Goal: Information Seeking & Learning: Find specific fact

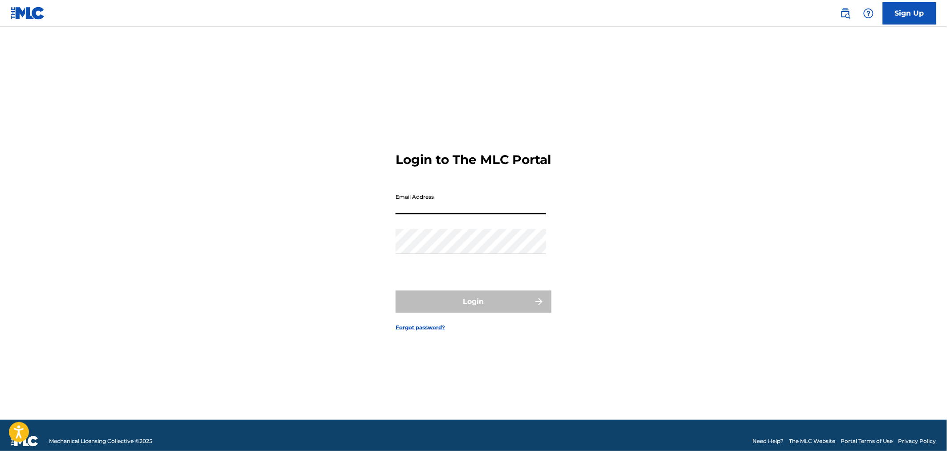
type input "[PERSON_NAME][EMAIL_ADDRESS][DOMAIN_NAME]"
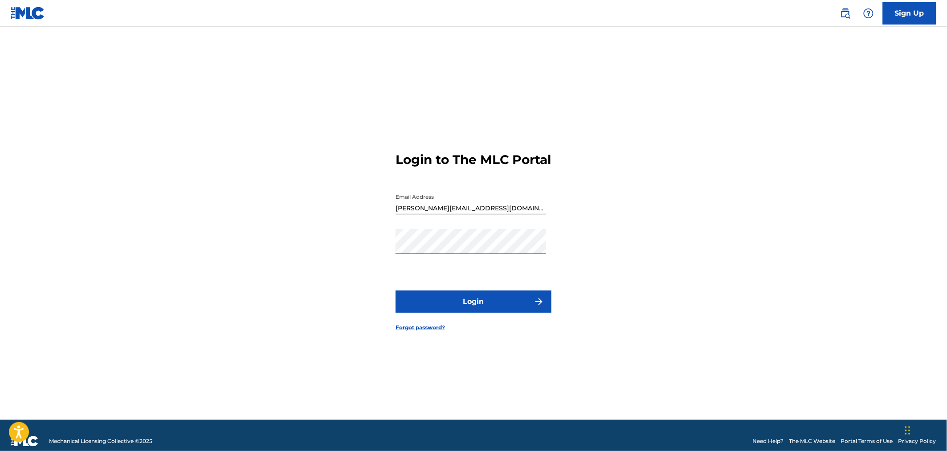
click at [465, 311] on button "Login" at bounding box center [474, 301] width 156 height 22
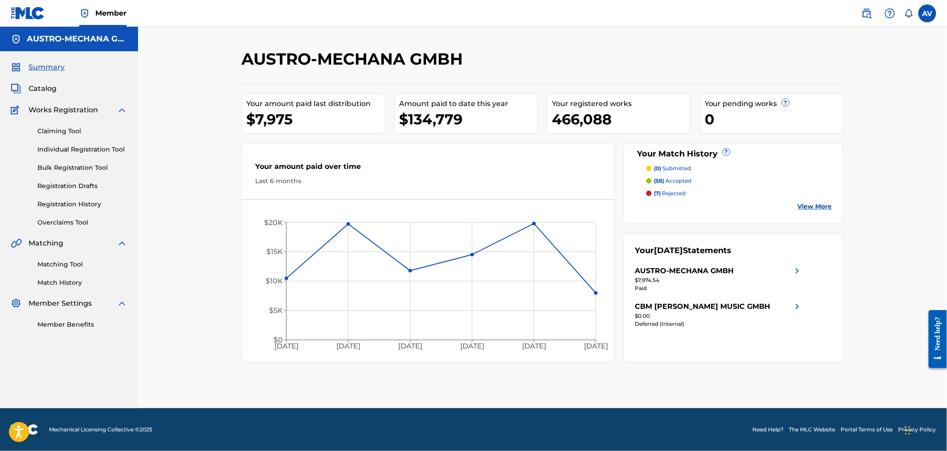
click at [48, 88] on span "Catalog" at bounding box center [43, 88] width 28 height 11
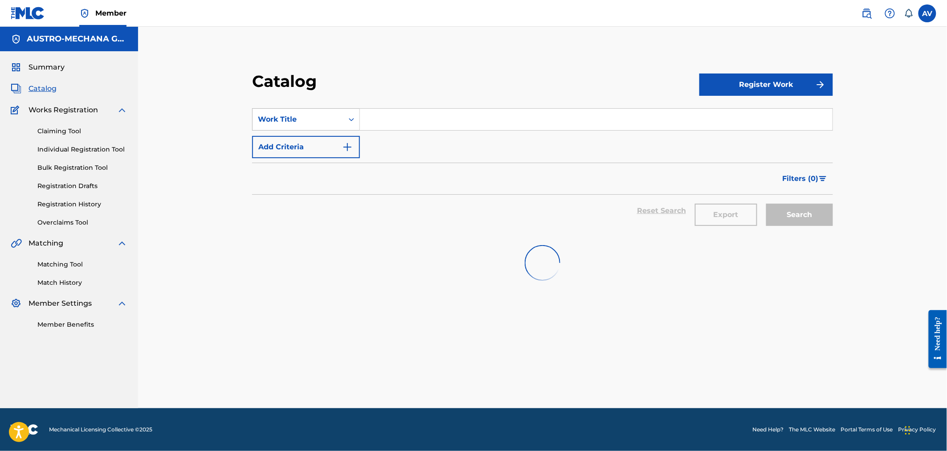
click at [325, 125] on div "Work Title" at bounding box center [298, 119] width 91 height 17
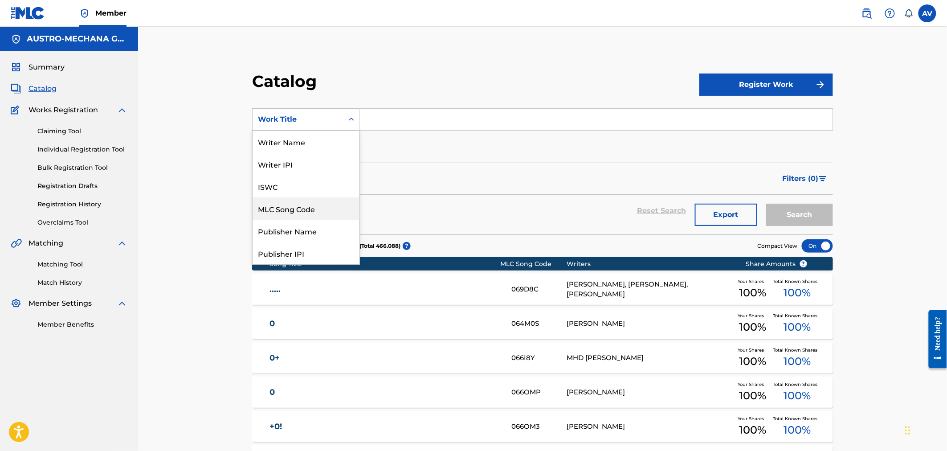
click at [296, 207] on div "MLC Song Code" at bounding box center [306, 208] width 107 height 22
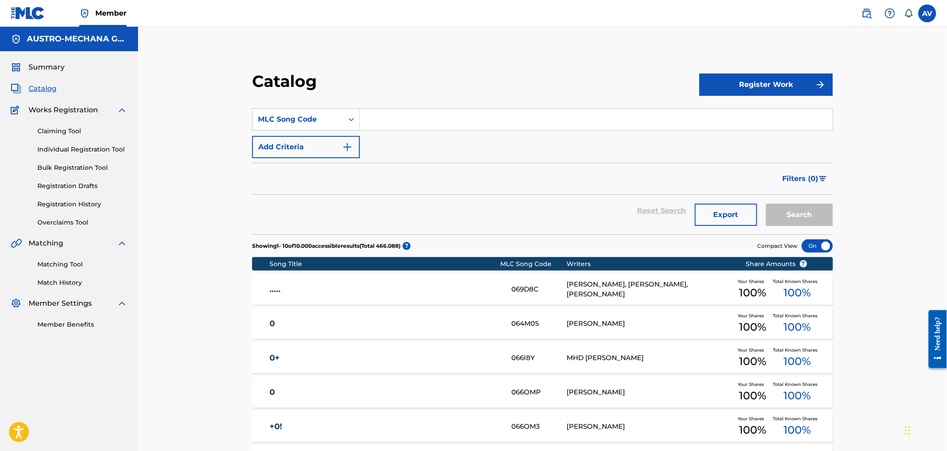
click at [404, 127] on input "Search Form" at bounding box center [596, 119] width 473 height 21
paste input "Z3861Z"
click at [788, 204] on button "Search" at bounding box center [799, 215] width 67 height 22
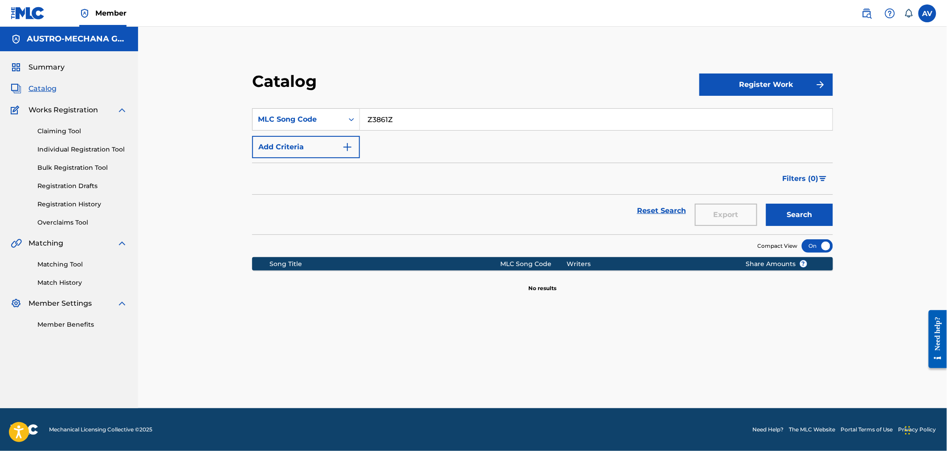
click at [400, 117] on input "Z3861Z" at bounding box center [596, 119] width 473 height 21
drag, startPoint x: 421, startPoint y: 113, endPoint x: 372, endPoint y: 113, distance: 49.0
click at [372, 113] on input "Z3861Z" at bounding box center [596, 119] width 473 height 21
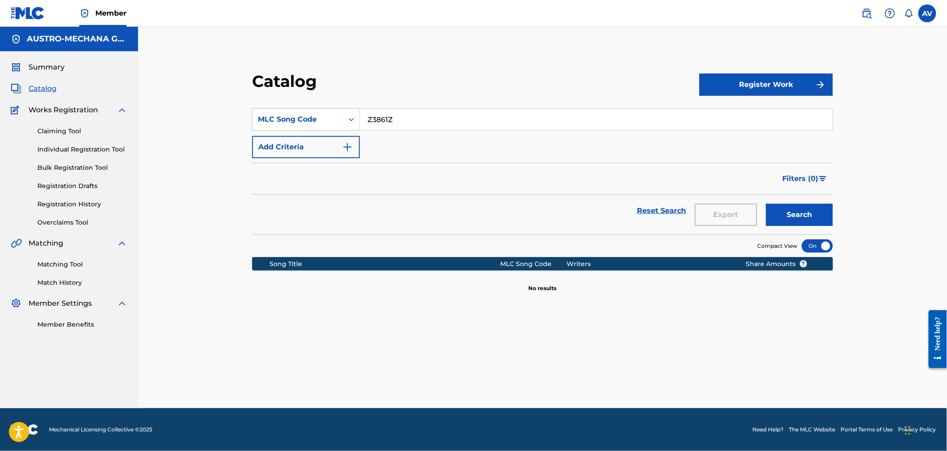
click at [372, 113] on input "Z3861Z" at bounding box center [596, 119] width 473 height 21
paste input "E6658X"
click at [766, 204] on button "Search" at bounding box center [799, 215] width 67 height 22
drag, startPoint x: 408, startPoint y: 125, endPoint x: 344, endPoint y: 123, distance: 64.6
click at [344, 123] on div "SearchWithCriteriad9b73f10-0654-49ae-b263-49e1946c555d MLC Song Code E6658X" at bounding box center [542, 119] width 581 height 22
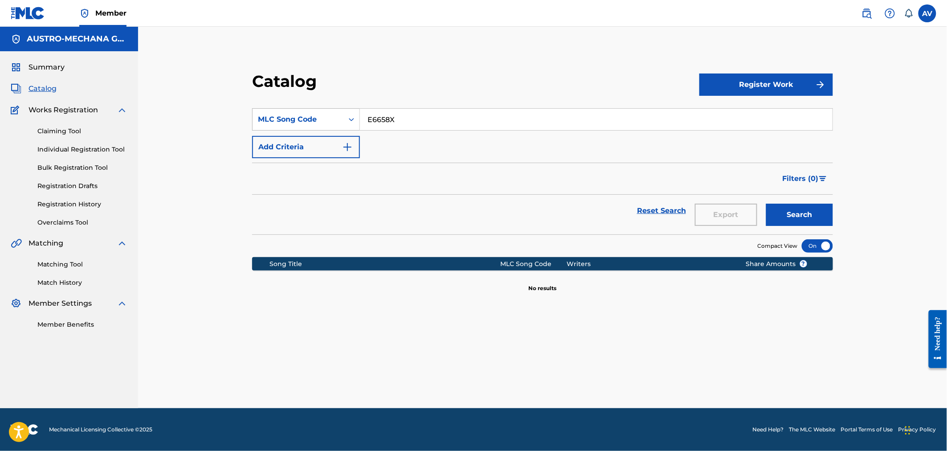
paste input "MV27NI"
click at [766, 204] on button "Search" at bounding box center [799, 215] width 67 height 22
drag, startPoint x: 422, startPoint y: 123, endPoint x: 355, endPoint y: 123, distance: 67.3
click at [355, 123] on div "SearchWithCriteriad9b73f10-0654-49ae-b263-49e1946c555d MLC Song Code MV27NI" at bounding box center [542, 119] width 581 height 22
paste input "Z3862F"
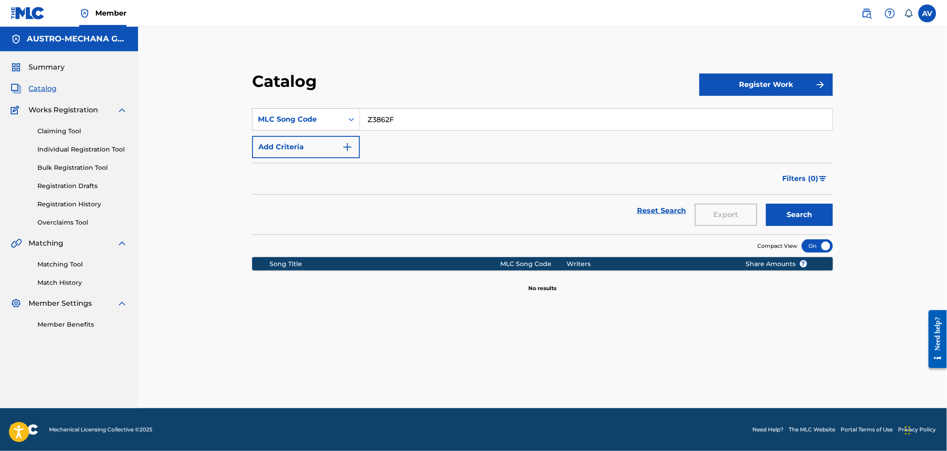
click at [766, 204] on button "Search" at bounding box center [799, 215] width 67 height 22
drag, startPoint x: 426, startPoint y: 116, endPoint x: 325, endPoint y: 118, distance: 100.7
click at [325, 118] on div "SearchWithCriteriad9b73f10-0654-49ae-b263-49e1946c555d MLC Song Code Z3862F" at bounding box center [542, 119] width 581 height 22
paste input "DA6B83"
type input "DA6B83"
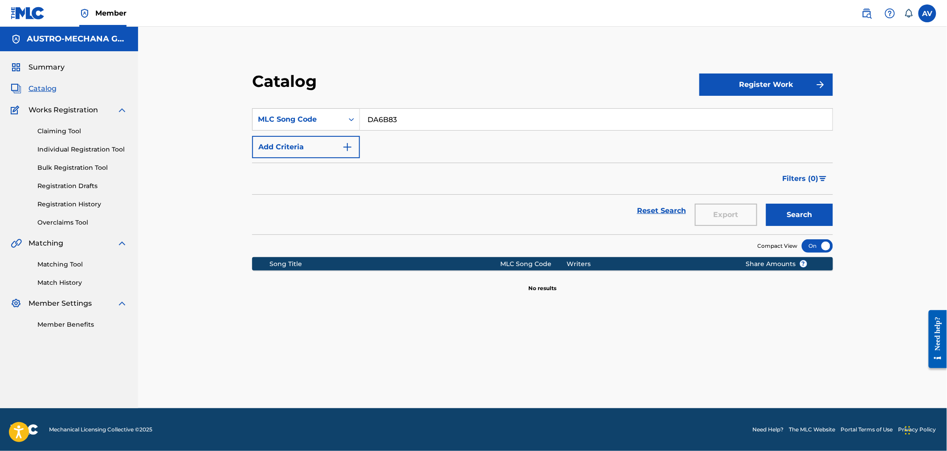
click at [766, 204] on button "Search" at bounding box center [799, 215] width 67 height 22
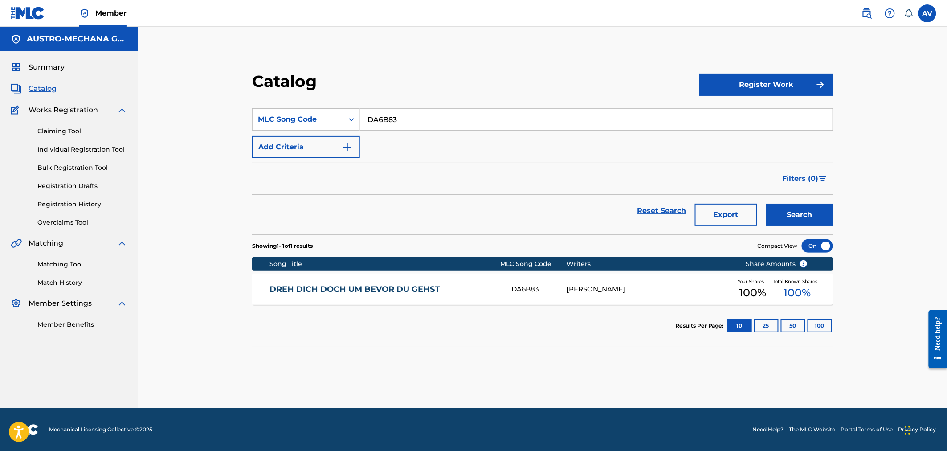
click at [376, 288] on link "DREH DICH DOCH UM BEVOR DU GEHST" at bounding box center [385, 289] width 230 height 10
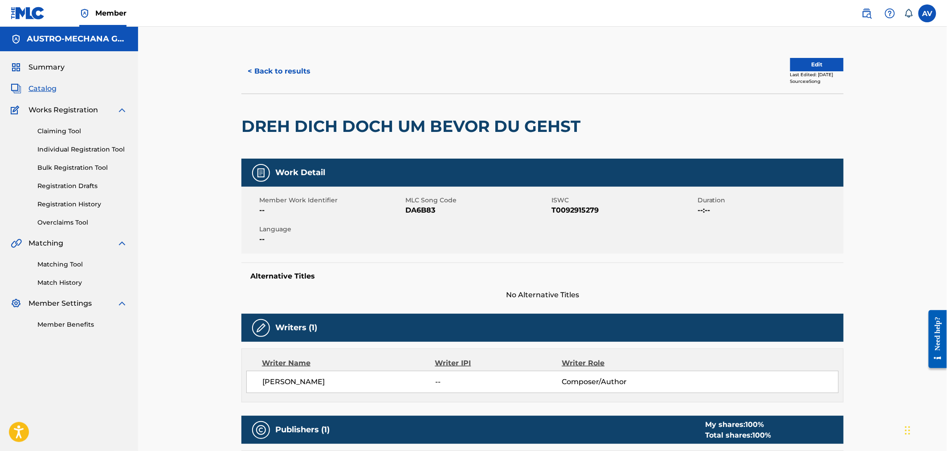
click at [362, 127] on h2 "DREH DICH DOCH UM BEVOR DU GEHST" at bounding box center [412, 126] width 343 height 20
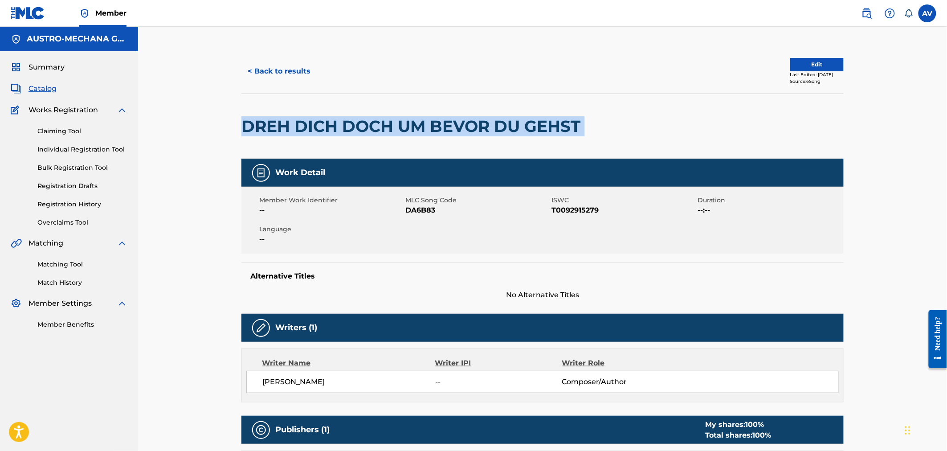
click at [362, 127] on h2 "DREH DICH DOCH UM BEVOR DU GEHST" at bounding box center [412, 126] width 343 height 20
copy div "DREH DICH DOCH UM BEVOR DU GEHST"
click at [281, 70] on button "< Back to results" at bounding box center [278, 71] width 75 height 22
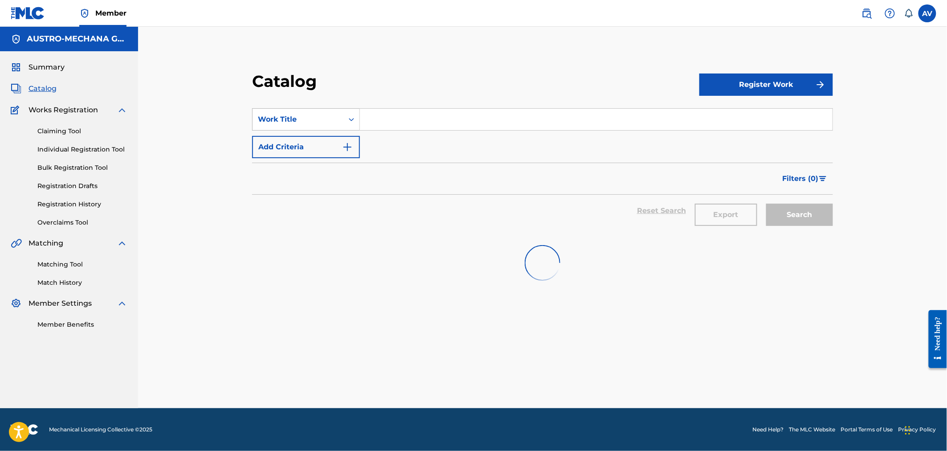
click at [286, 123] on div "Work Title" at bounding box center [298, 119] width 80 height 11
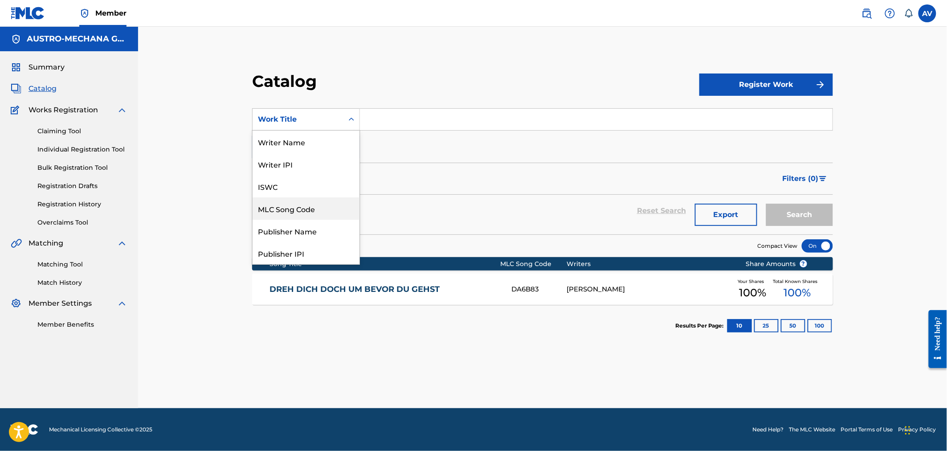
click at [310, 205] on div "MLC Song Code" at bounding box center [306, 208] width 107 height 22
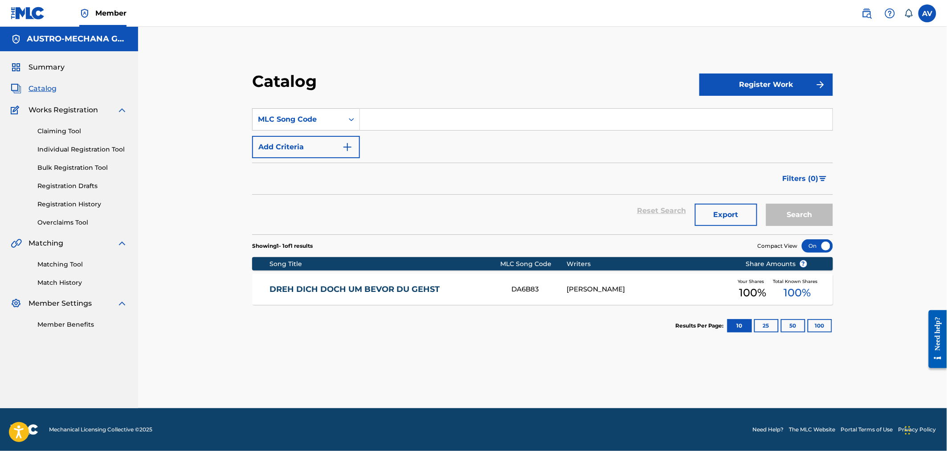
click at [370, 117] on input "Search Form" at bounding box center [596, 119] width 473 height 21
paste input "IC258D"
type input "IC258D"
click at [766, 204] on button "Search" at bounding box center [799, 215] width 67 height 22
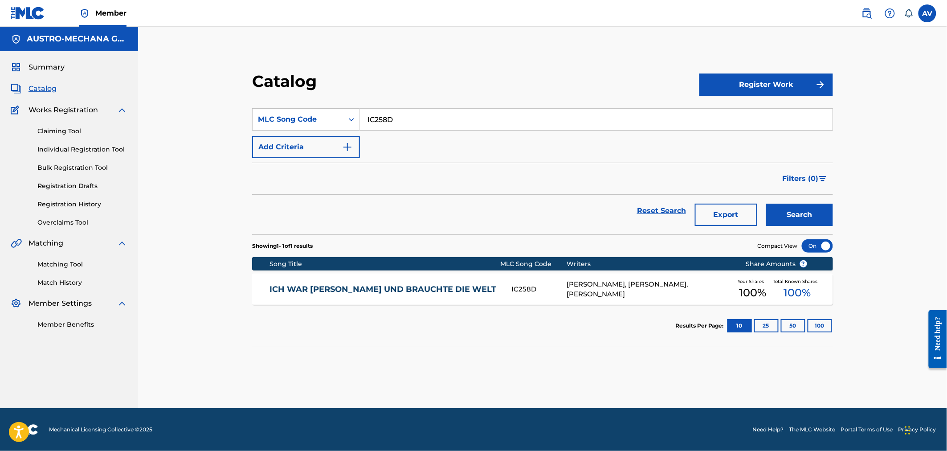
click at [351, 288] on link "ICH WAR [PERSON_NAME] UND BRAUCHTE DIE WELT" at bounding box center [385, 289] width 230 height 10
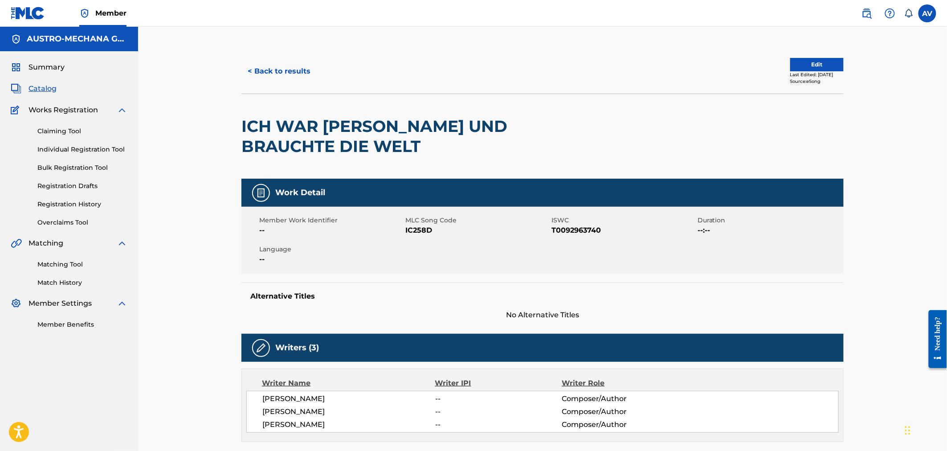
click at [296, 126] on h2 "ICH WAR [PERSON_NAME] UND BRAUCHTE DIE WELT" at bounding box center [421, 136] width 361 height 40
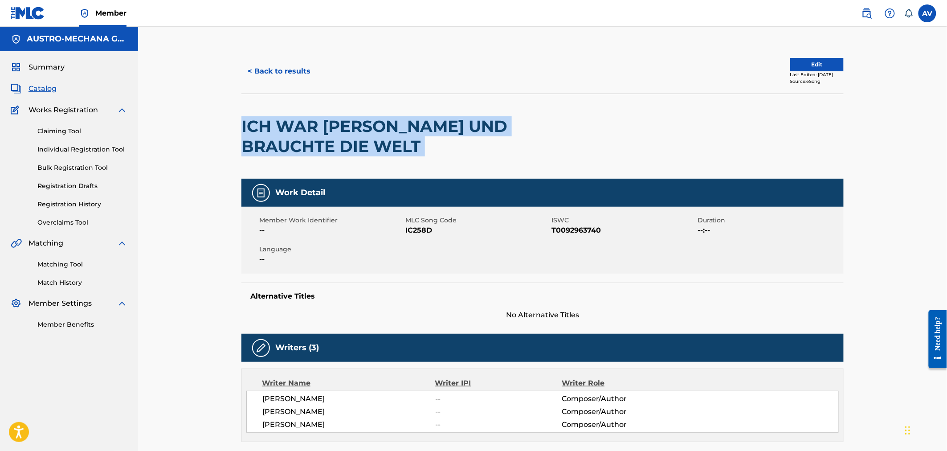
click at [296, 126] on h2 "ICH WAR [PERSON_NAME] UND BRAUCHTE DIE WELT" at bounding box center [421, 136] width 361 height 40
copy div "ICH WAR [PERSON_NAME] UND BRAUCHTE DIE WELT"
click at [283, 68] on button "< Back to results" at bounding box center [278, 71] width 75 height 22
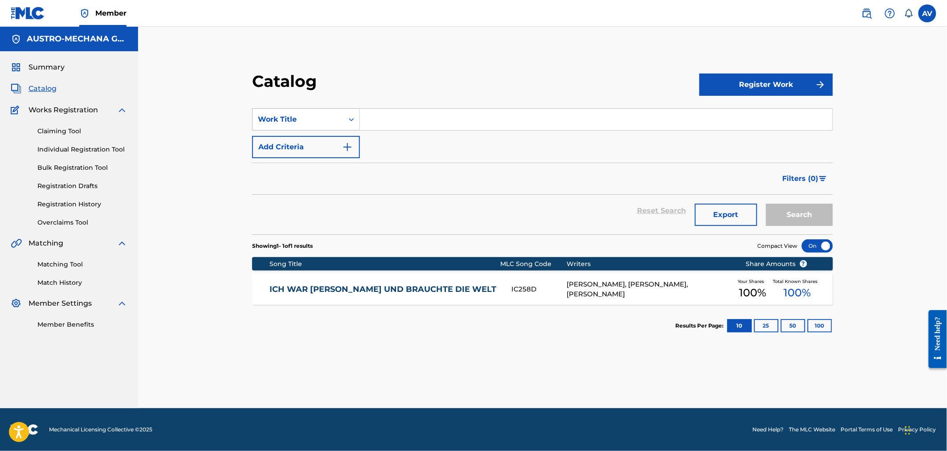
click at [270, 114] on div "Work Title" at bounding box center [298, 119] width 80 height 11
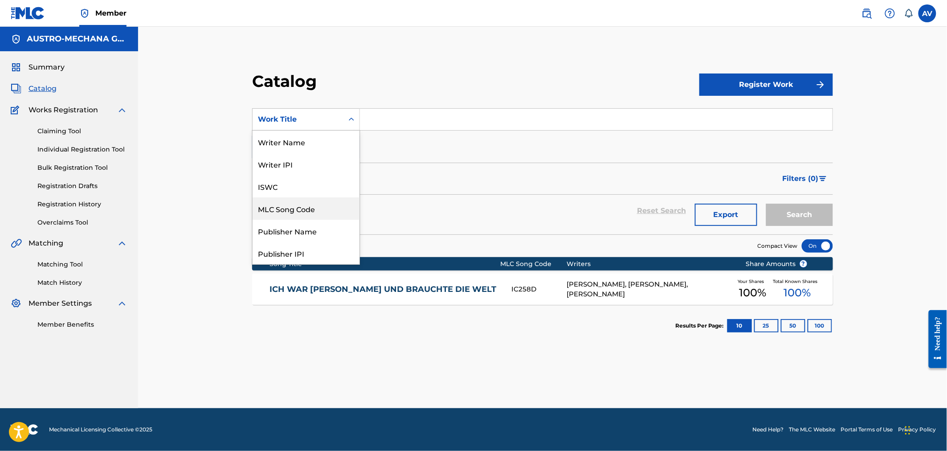
click at [312, 211] on div "MLC Song Code" at bounding box center [306, 208] width 107 height 22
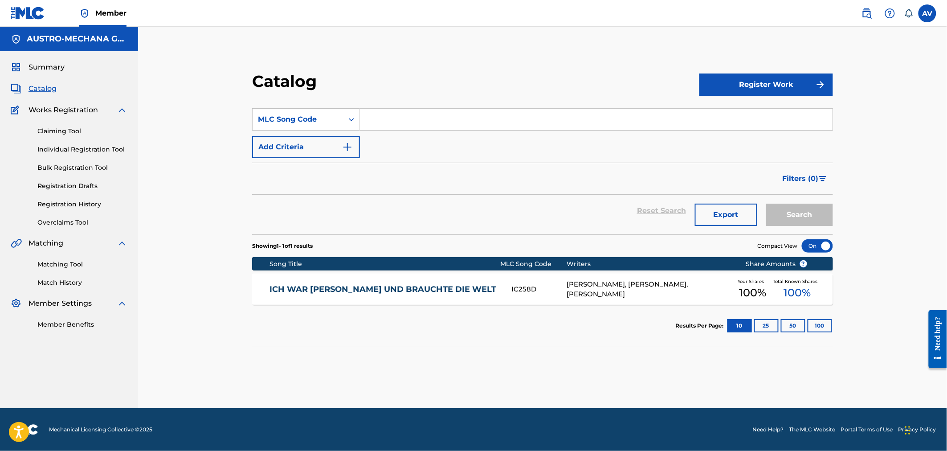
click at [433, 127] on input "Search Form" at bounding box center [596, 119] width 473 height 21
click at [431, 126] on input "Search Form" at bounding box center [596, 119] width 473 height 21
click at [396, 114] on input "Search Form" at bounding box center [596, 119] width 473 height 21
paste input "KE4QBX"
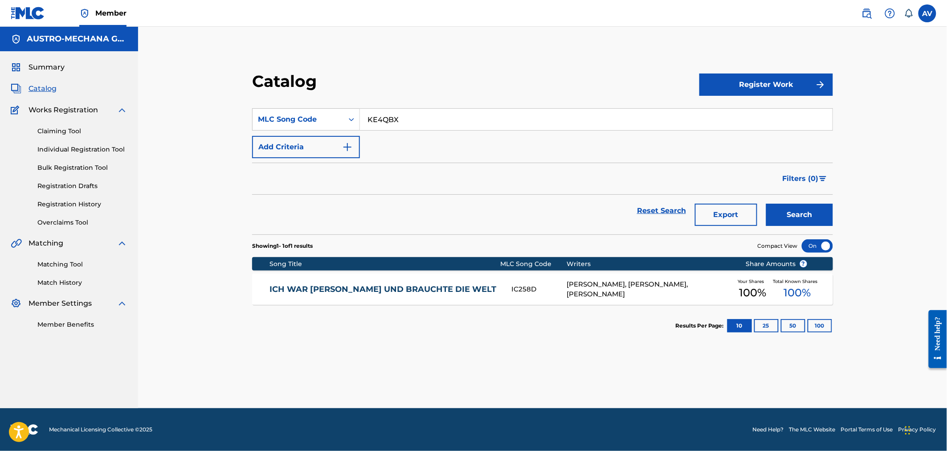
type input "KE4QBX"
click at [766, 204] on button "Search" at bounding box center [799, 215] width 67 height 22
click at [353, 297] on div "KLAU MIR MEINE UNSCHULD KE4QBX [PERSON_NAME], [PERSON_NAME], [PERSON_NAME] Your…" at bounding box center [542, 289] width 581 height 31
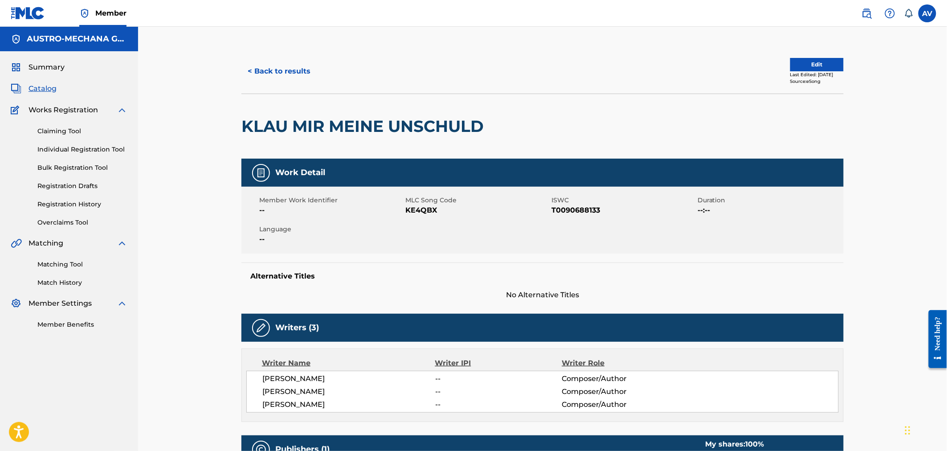
click at [317, 131] on h2 "KLAU MIR MEINE UNSCHULD" at bounding box center [364, 126] width 247 height 20
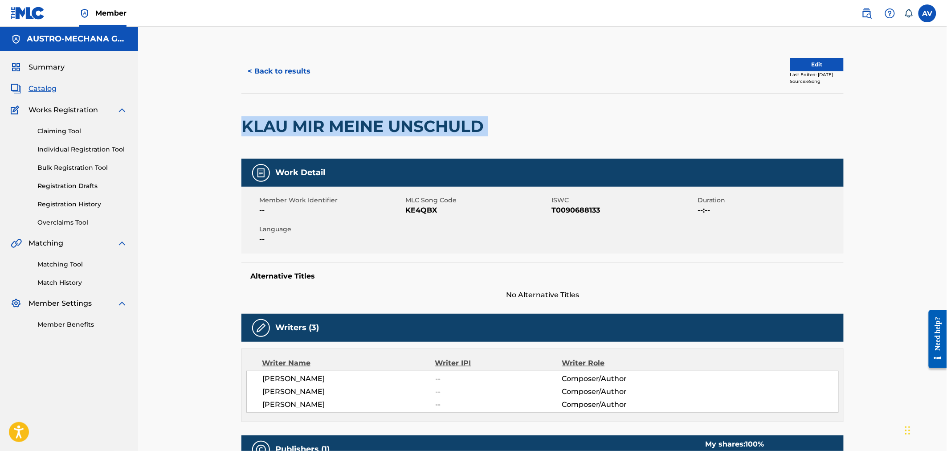
click at [317, 131] on h2 "KLAU MIR MEINE UNSCHULD" at bounding box center [364, 126] width 247 height 20
copy div "KLAU MIR MEINE UNSCHULD"
click at [279, 76] on button "< Back to results" at bounding box center [278, 71] width 75 height 22
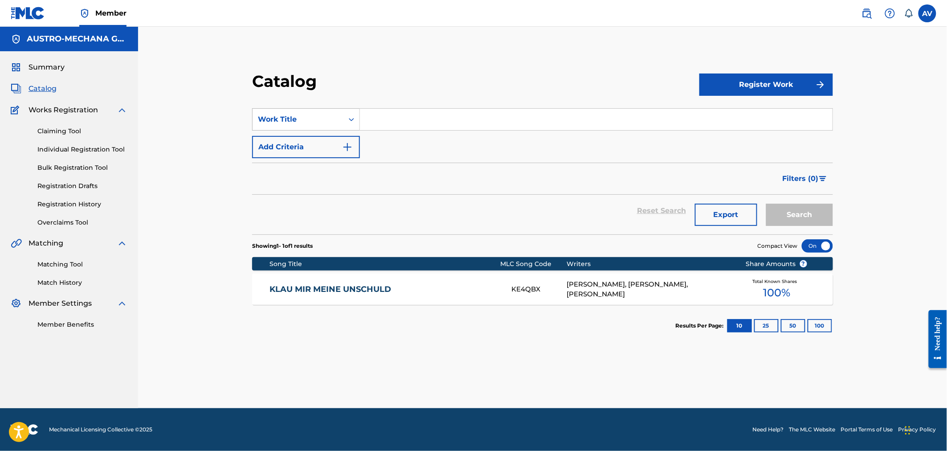
click at [319, 116] on div "Work Title" at bounding box center [298, 119] width 80 height 11
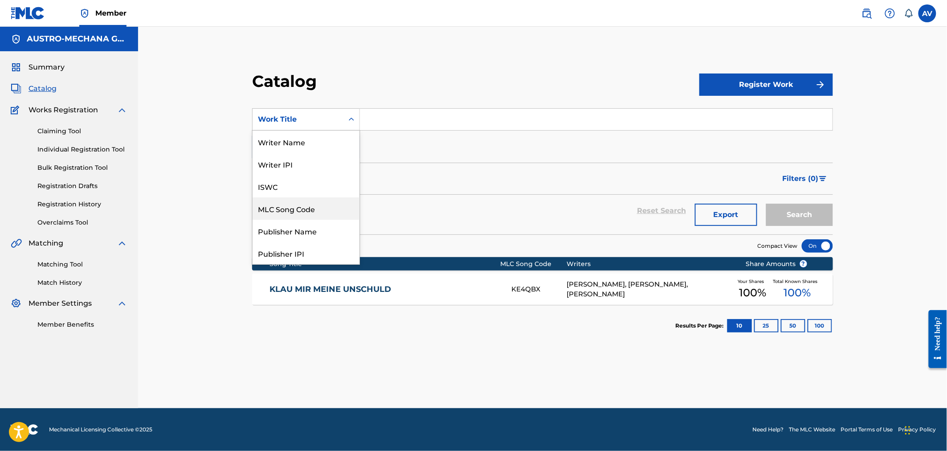
click at [323, 208] on div "MLC Song Code" at bounding box center [306, 208] width 107 height 22
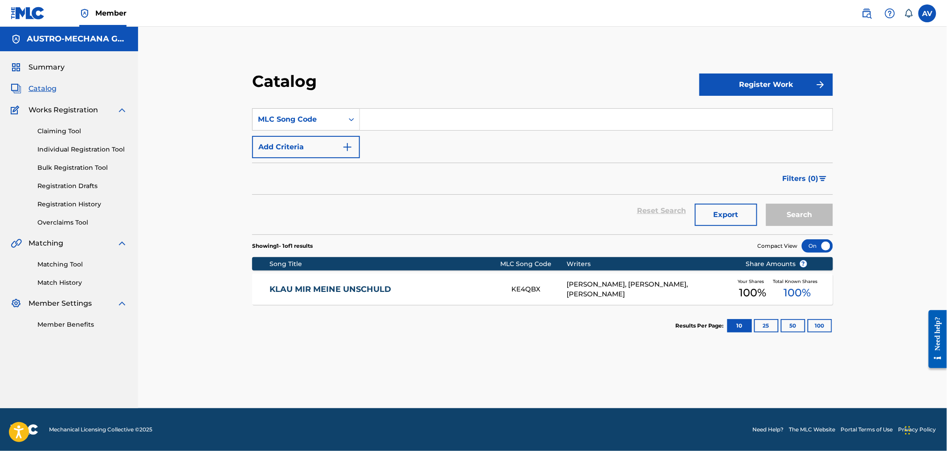
drag, startPoint x: 425, startPoint y: 132, endPoint x: 435, endPoint y: 122, distance: 14.5
click at [435, 122] on input "Search Form" at bounding box center [596, 119] width 473 height 21
paste input "ND4IRN"
type input "ND4IRN"
click at [766, 204] on button "Search" at bounding box center [799, 215] width 67 height 22
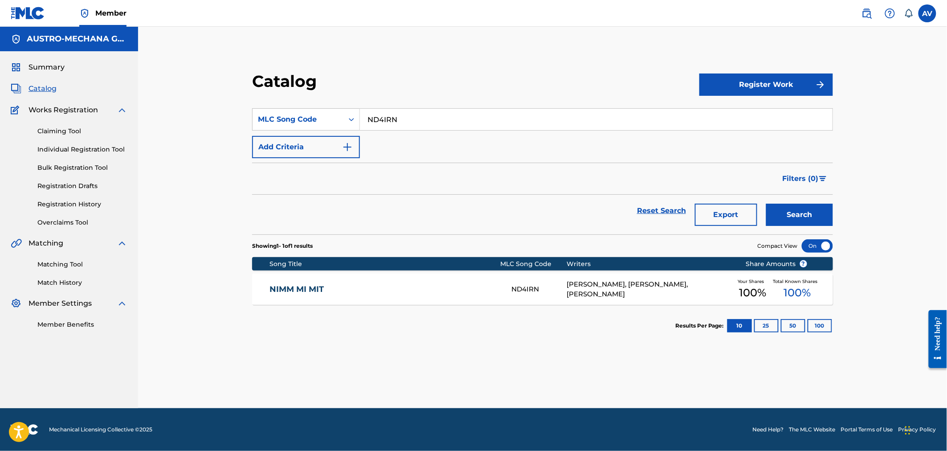
click at [300, 295] on div "NIMM MI MIT ND4IRN [PERSON_NAME], [PERSON_NAME], [PERSON_NAME] Your Shares 100 …" at bounding box center [542, 289] width 581 height 31
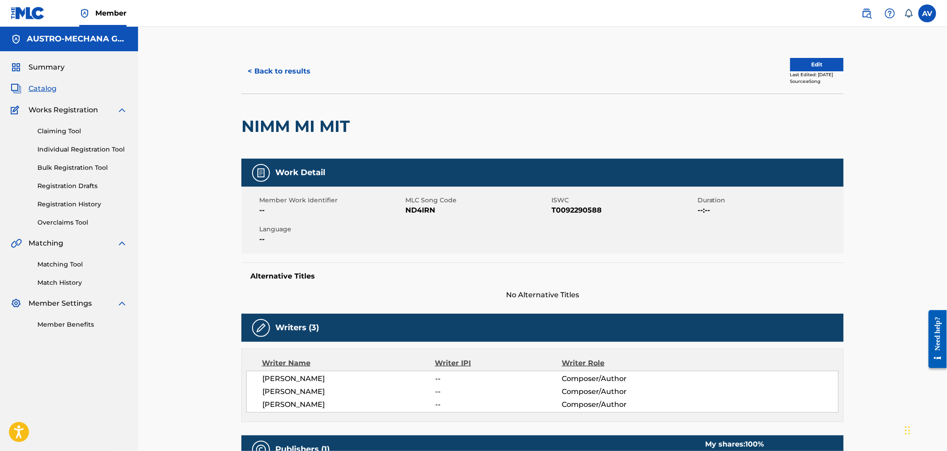
click at [326, 128] on h2 "NIMM MI MIT" at bounding box center [297, 126] width 113 height 20
copy div "NIMM MI MIT"
click at [318, 61] on div "< Back to results" at bounding box center [391, 71] width 301 height 22
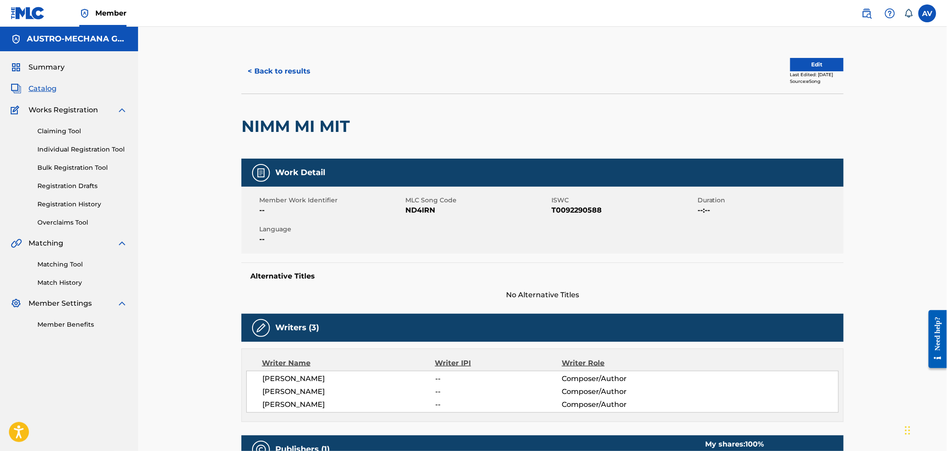
click at [291, 67] on button "< Back to results" at bounding box center [278, 71] width 75 height 22
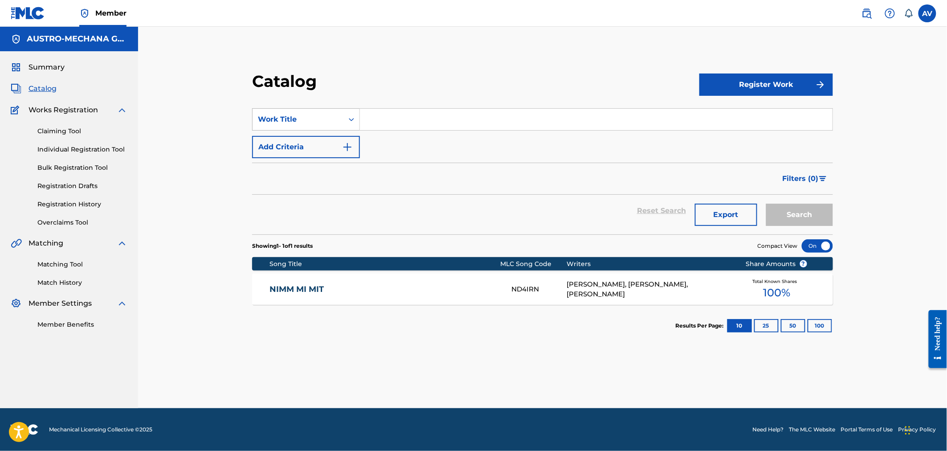
click at [315, 115] on div "Work Title" at bounding box center [298, 119] width 80 height 11
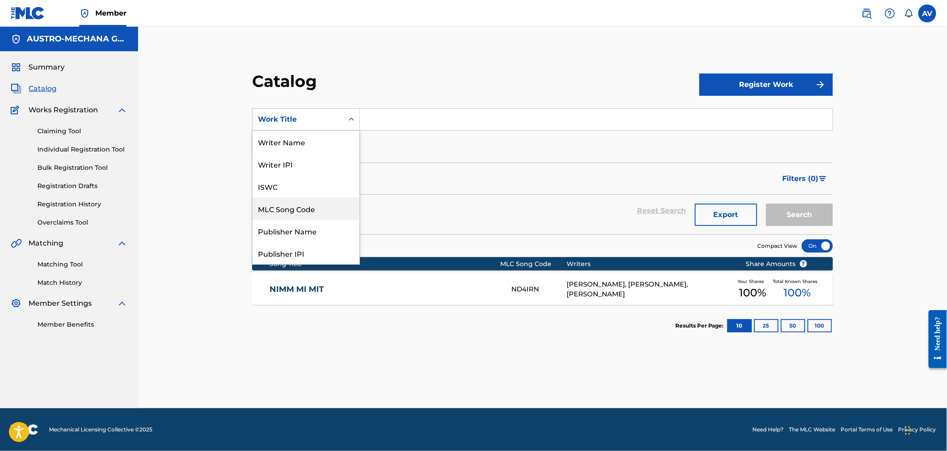
click at [309, 218] on div "MLC Song Code" at bounding box center [306, 208] width 107 height 22
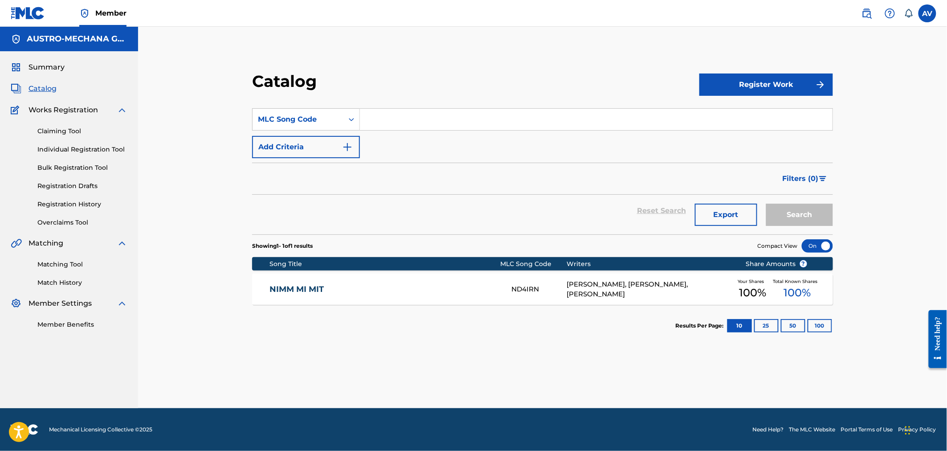
click at [495, 118] on input "Search Form" at bounding box center [596, 119] width 473 height 21
paste input "BB53IP"
type input "BB53IP"
click at [766, 204] on button "Search" at bounding box center [799, 215] width 67 height 22
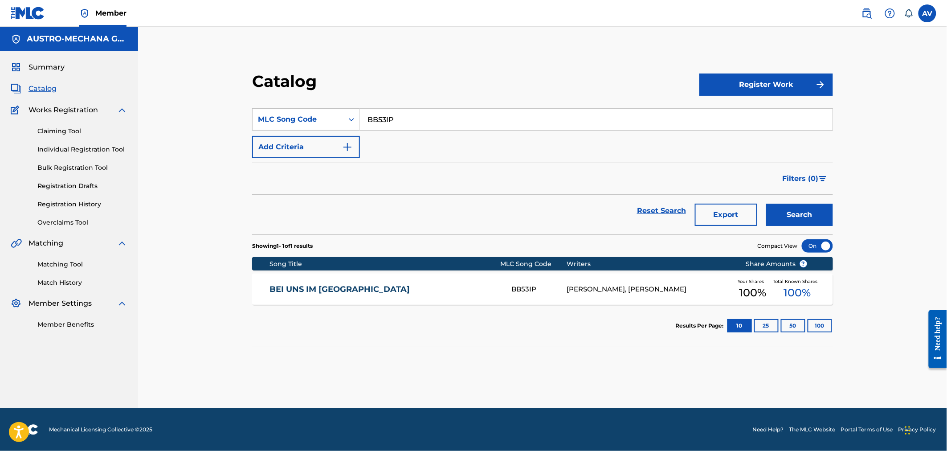
click at [367, 291] on link "BEI UNS IM [GEOGRAPHIC_DATA]" at bounding box center [385, 289] width 230 height 10
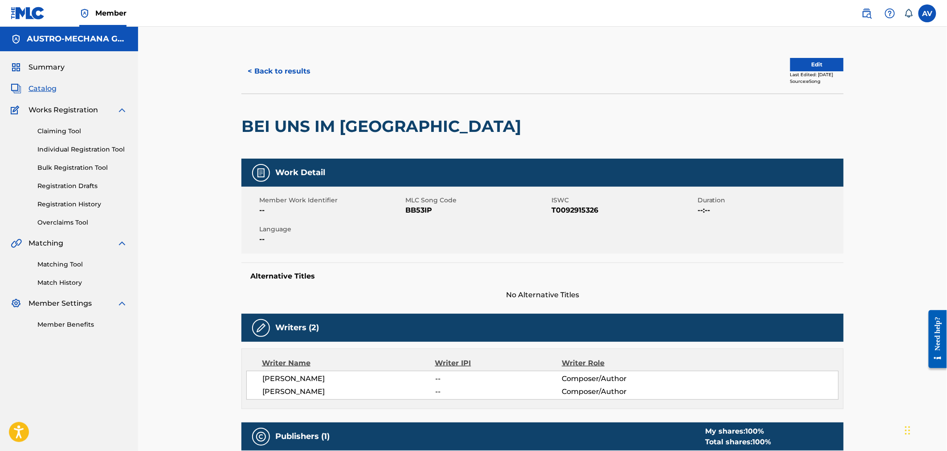
click at [310, 127] on h2 "BEI UNS IM [GEOGRAPHIC_DATA]" at bounding box center [383, 126] width 284 height 20
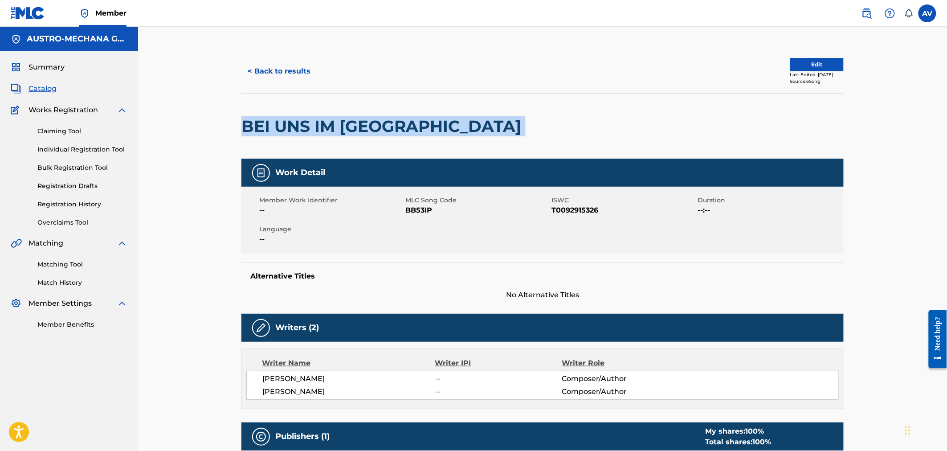
click at [310, 127] on h2 "BEI UNS IM [GEOGRAPHIC_DATA]" at bounding box center [383, 126] width 284 height 20
copy div "BEI UNS IM [GEOGRAPHIC_DATA]"
click at [277, 63] on button "< Back to results" at bounding box center [278, 71] width 75 height 22
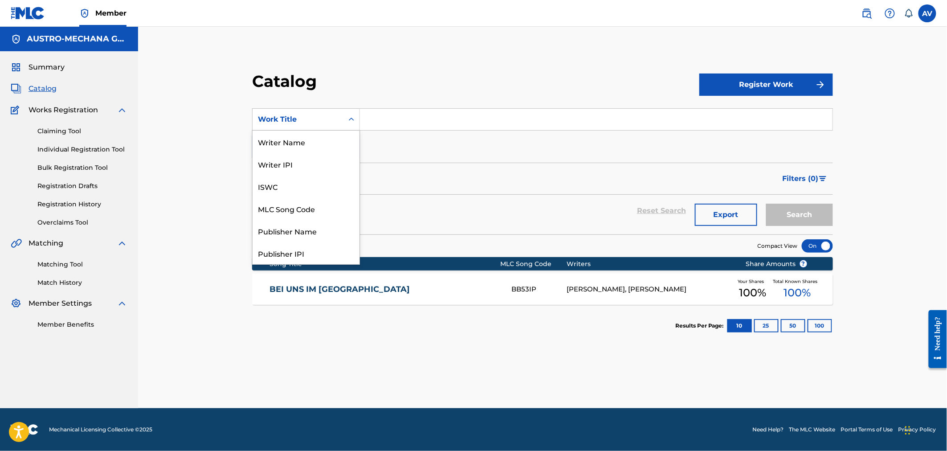
click at [303, 108] on div "Work Title" at bounding box center [306, 119] width 108 height 22
click at [306, 123] on div "Work Title" at bounding box center [298, 119] width 80 height 11
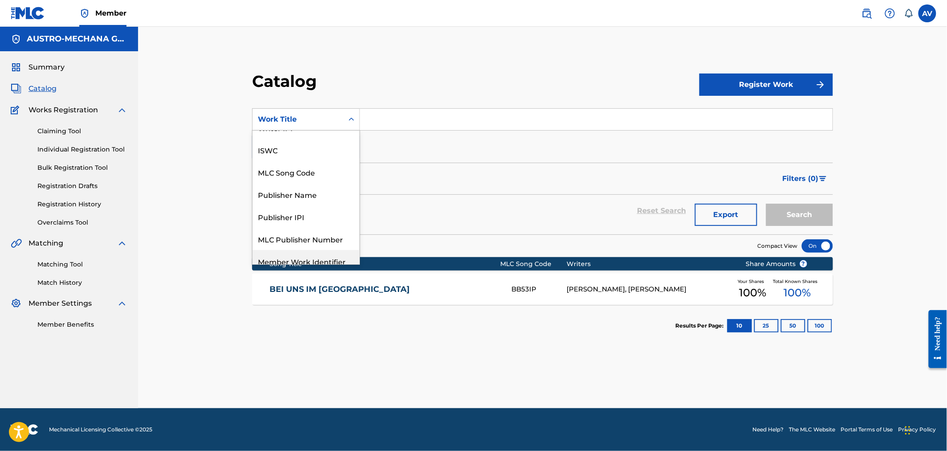
scroll to position [0, 0]
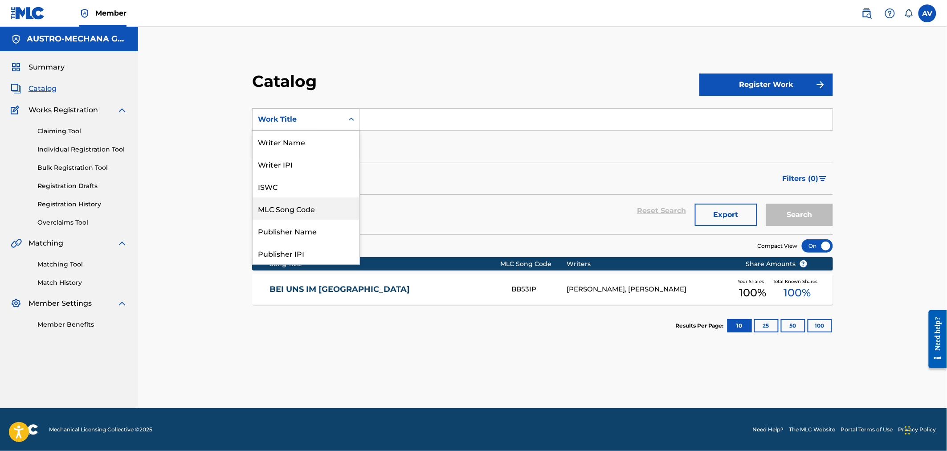
click at [305, 210] on div "MLC Song Code" at bounding box center [306, 208] width 107 height 22
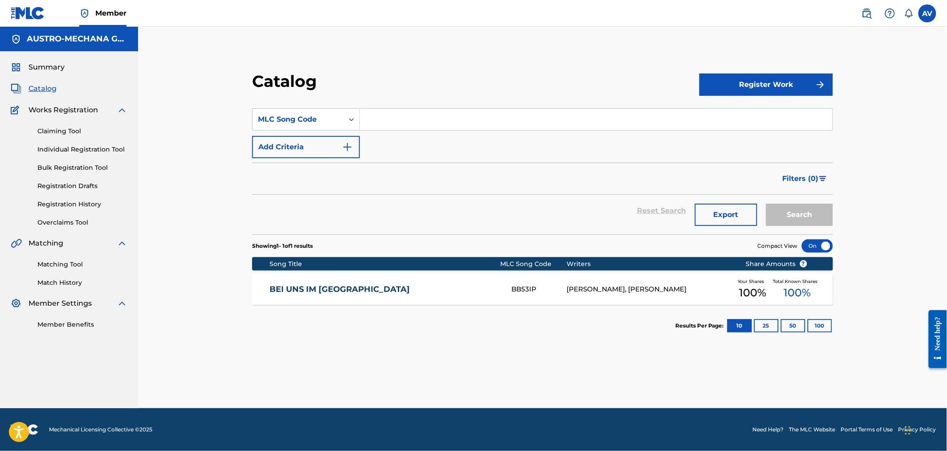
click at [412, 123] on input "Search Form" at bounding box center [596, 119] width 473 height 21
paste input "EB05PU"
type input "EB05PU"
click at [766, 204] on button "Search" at bounding box center [799, 215] width 67 height 22
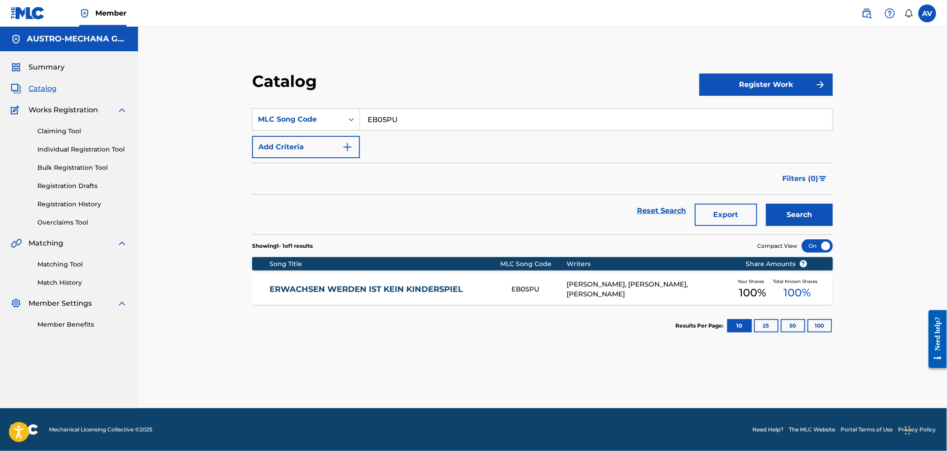
click at [358, 293] on link "ERWACHSEN WERDEN IST KEIN KINDERSPIEL" at bounding box center [385, 289] width 230 height 10
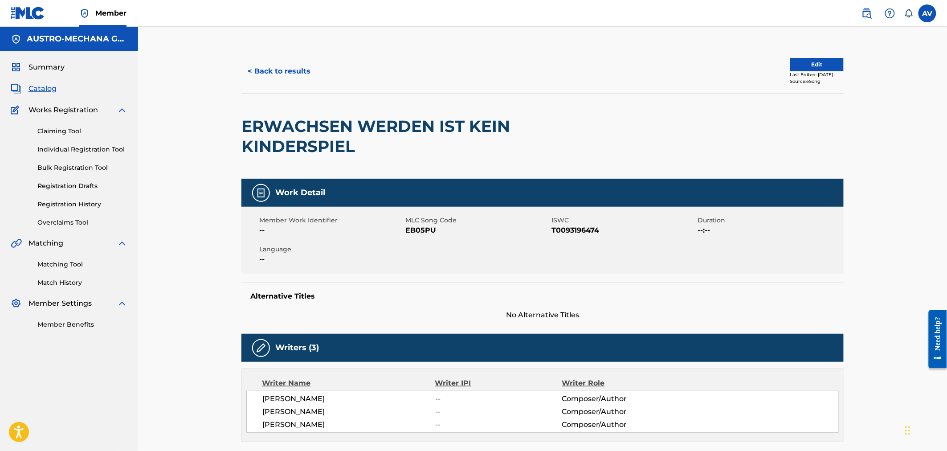
click at [287, 136] on h2 "ERWACHSEN WERDEN IST KEIN KINDERSPIEL" at bounding box center [421, 136] width 361 height 40
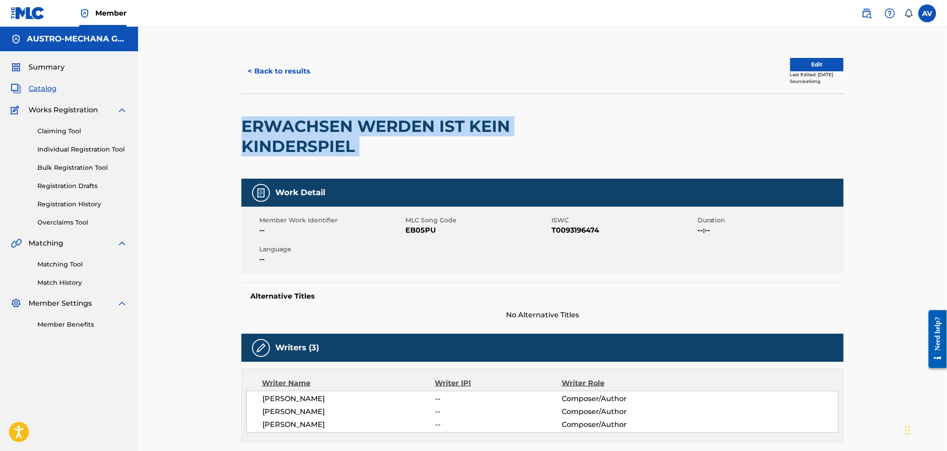
click at [287, 136] on h2 "ERWACHSEN WERDEN IST KEIN KINDERSPIEL" at bounding box center [421, 136] width 361 height 40
copy div "ERWACHSEN WERDEN IST KEIN KINDERSPIEL"
click at [273, 74] on button "< Back to results" at bounding box center [278, 71] width 75 height 22
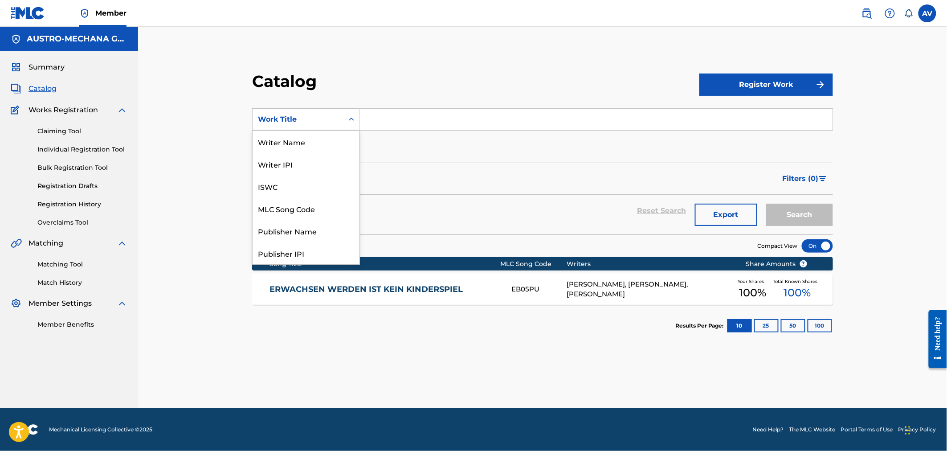
click at [293, 118] on div "Work Title" at bounding box center [298, 119] width 80 height 11
click at [300, 212] on div "MLC Song Code" at bounding box center [306, 208] width 107 height 22
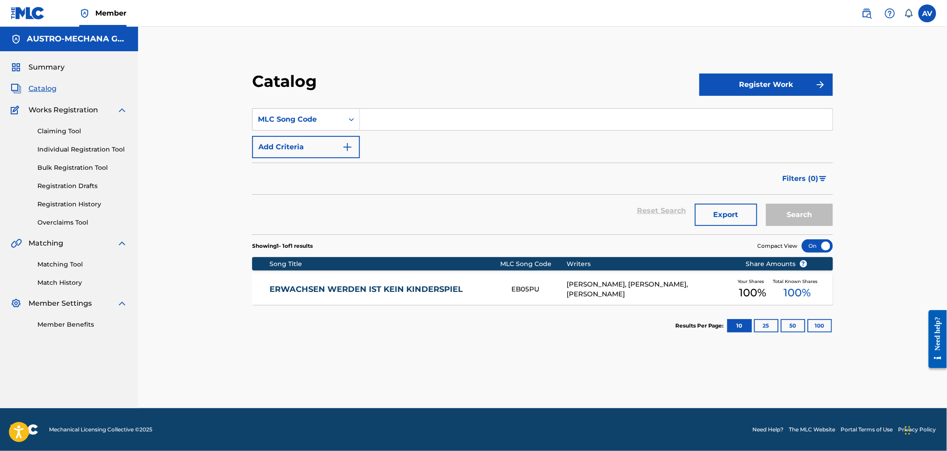
click at [489, 123] on input "Search Form" at bounding box center [596, 119] width 473 height 21
paste input "GA61PP"
type input "GA61PP"
click at [766, 204] on button "Search" at bounding box center [799, 215] width 67 height 22
click at [373, 282] on div "GEIGENMADL NENNT MAN MI GA61PP [PERSON_NAME], [PERSON_NAME], [PERSON_NAME] Your…" at bounding box center [542, 289] width 581 height 31
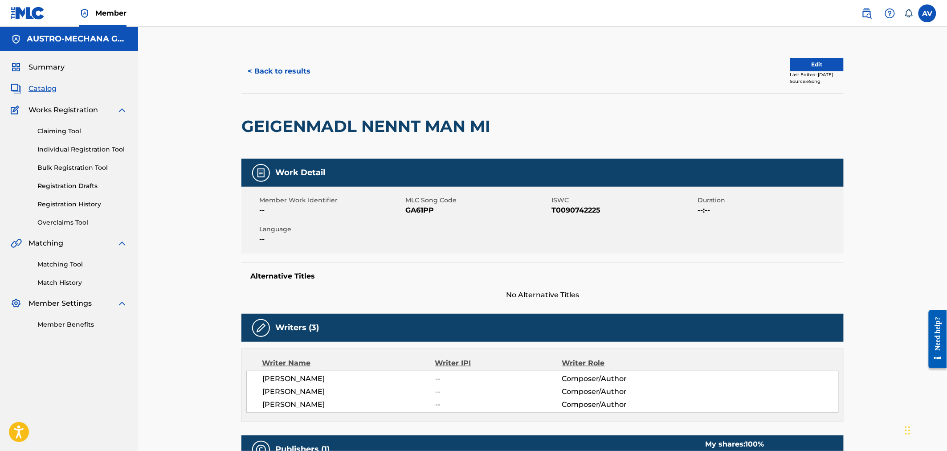
click at [289, 114] on div "GEIGENMADL NENNT MAN MI" at bounding box center [367, 126] width 253 height 65
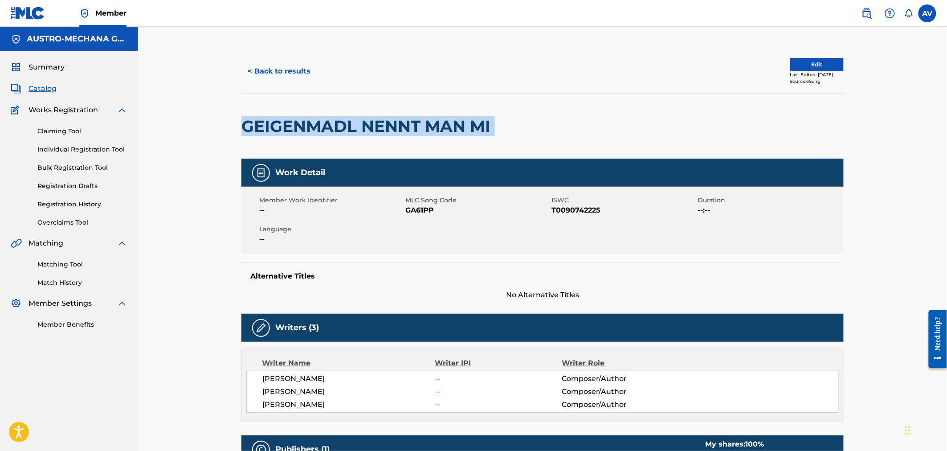
click at [289, 114] on div "GEIGENMADL NENNT MAN MI" at bounding box center [367, 126] width 253 height 65
copy div "GEIGENMADL NENNT MAN MI"
click at [296, 77] on button "< Back to results" at bounding box center [278, 71] width 75 height 22
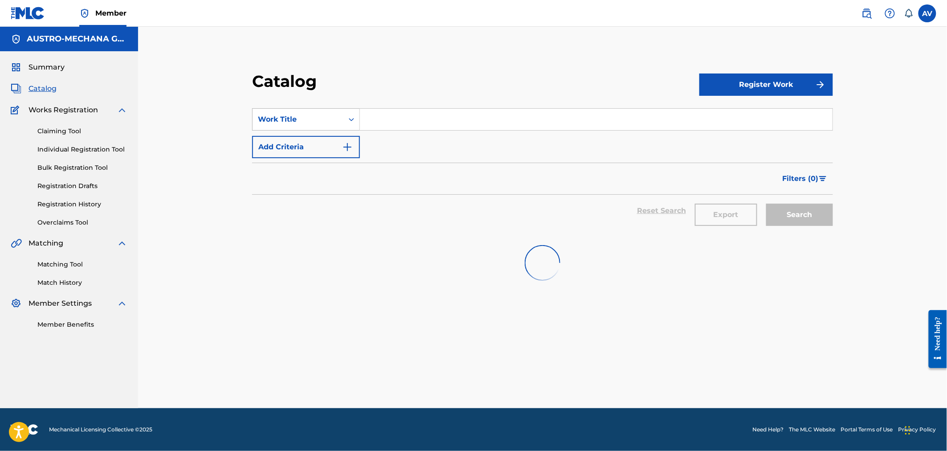
click at [315, 112] on div "Work Title" at bounding box center [298, 119] width 91 height 17
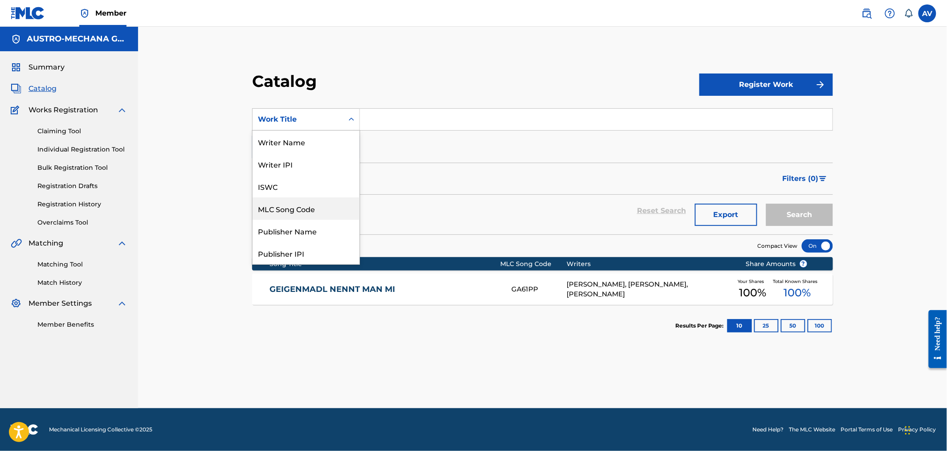
click at [305, 212] on div "MLC Song Code" at bounding box center [306, 208] width 107 height 22
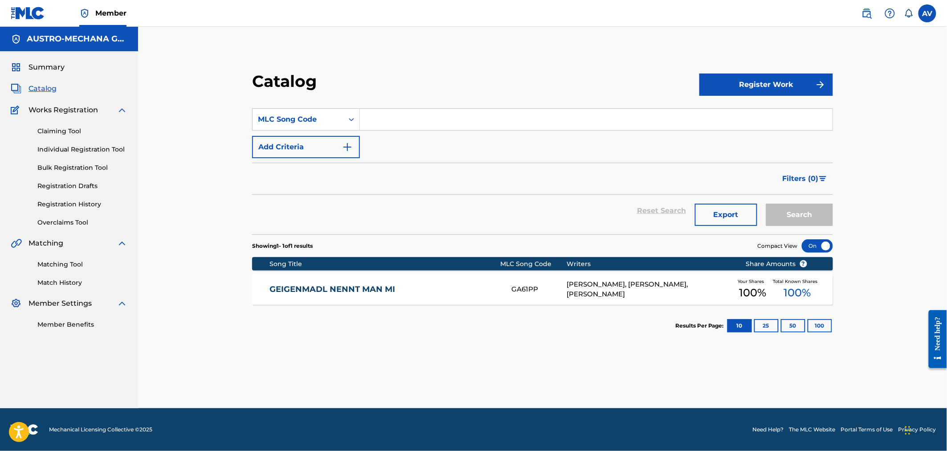
click at [430, 124] on input "Search Form" at bounding box center [596, 119] width 473 height 21
paste input "GA68YO"
type input "GA68YO"
click at [766, 204] on button "Search" at bounding box center [799, 215] width 67 height 22
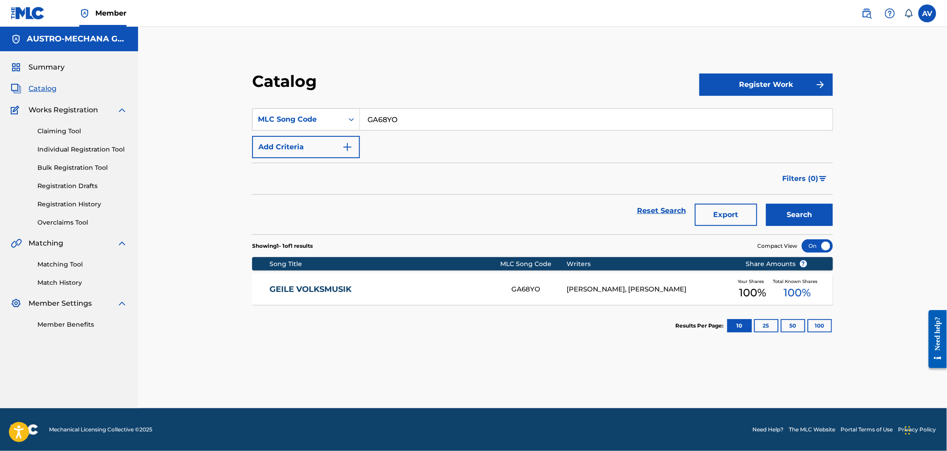
click at [281, 290] on link "GEILE VOLKSMUSIK" at bounding box center [385, 289] width 230 height 10
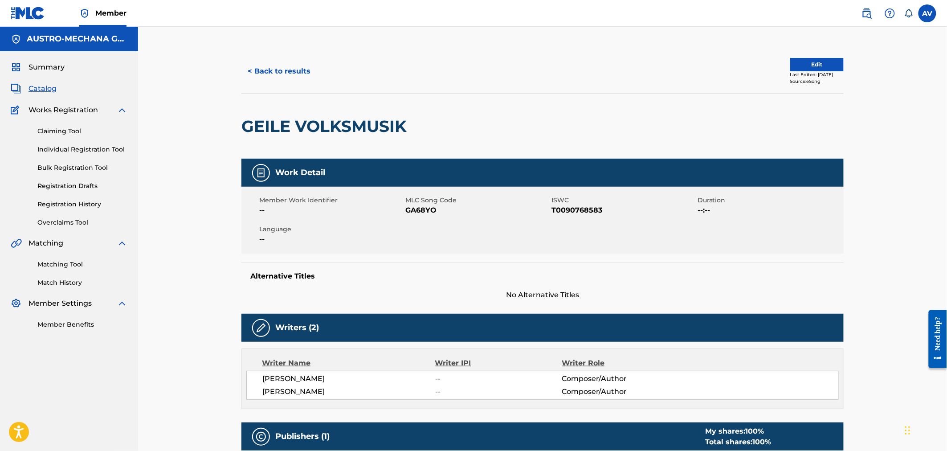
click at [276, 131] on h2 "GEILE VOLKSMUSIK" at bounding box center [326, 126] width 170 height 20
copy div "GEILE VOLKSMUSIK"
click at [261, 87] on div "< Back to results Edit Last Edited: [DATE] Source: eSong" at bounding box center [542, 71] width 602 height 45
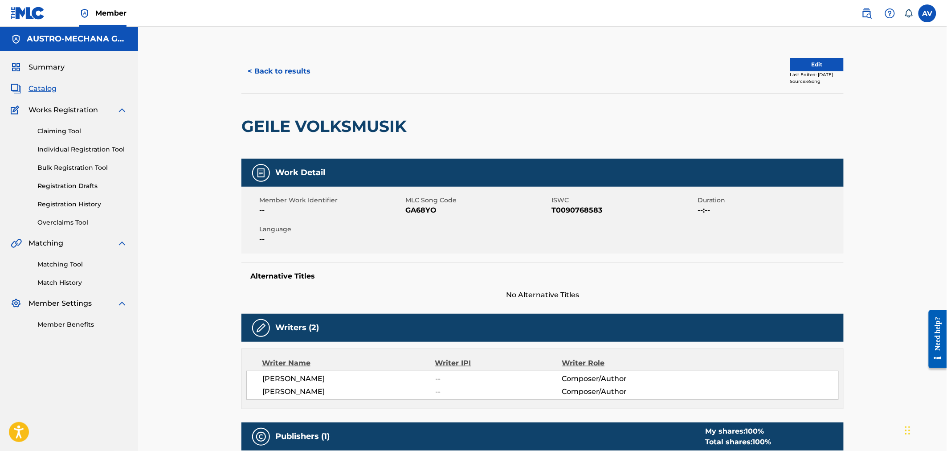
click at [264, 74] on button "< Back to results" at bounding box center [278, 71] width 75 height 22
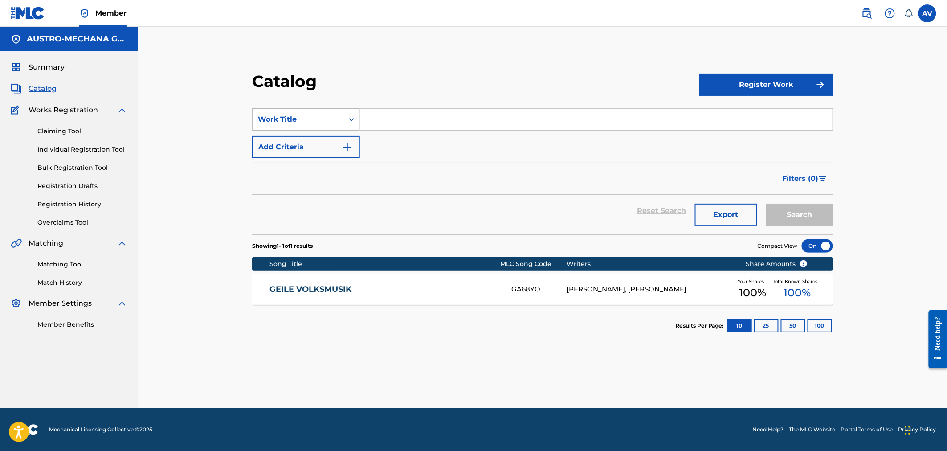
click at [295, 121] on div "Work Title" at bounding box center [298, 119] width 80 height 11
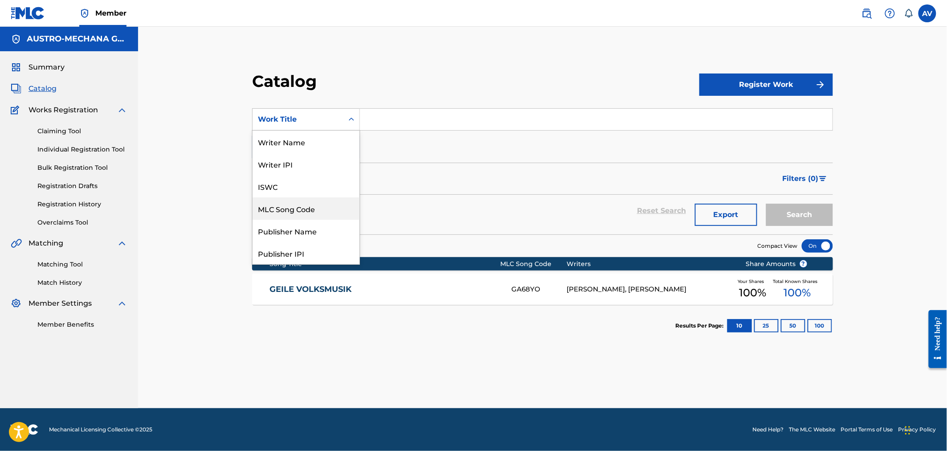
click at [302, 208] on div "MLC Song Code" at bounding box center [306, 208] width 107 height 22
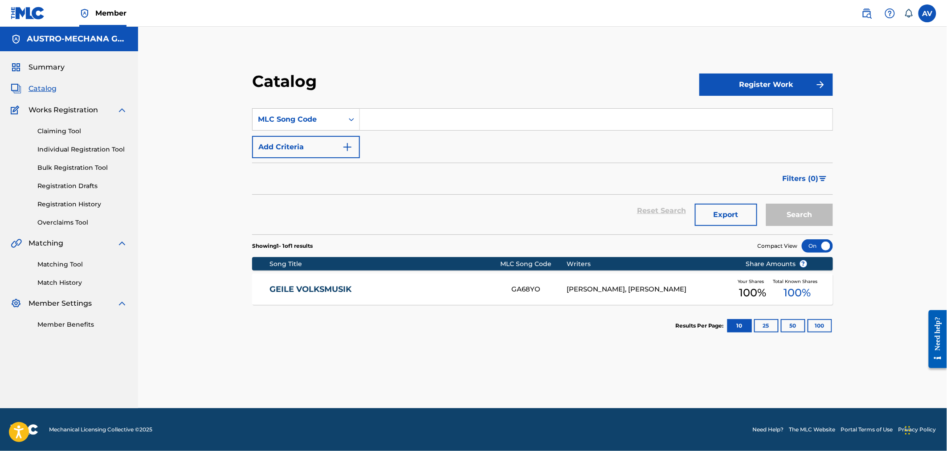
click at [396, 114] on input "Search Form" at bounding box center [596, 119] width 473 height 21
paste input "EB3U0G"
type input "EB3U0G"
click at [766, 204] on button "Search" at bounding box center [799, 215] width 67 height 22
click at [292, 293] on link "ES KUMMT DIE ZEIT" at bounding box center [385, 289] width 230 height 10
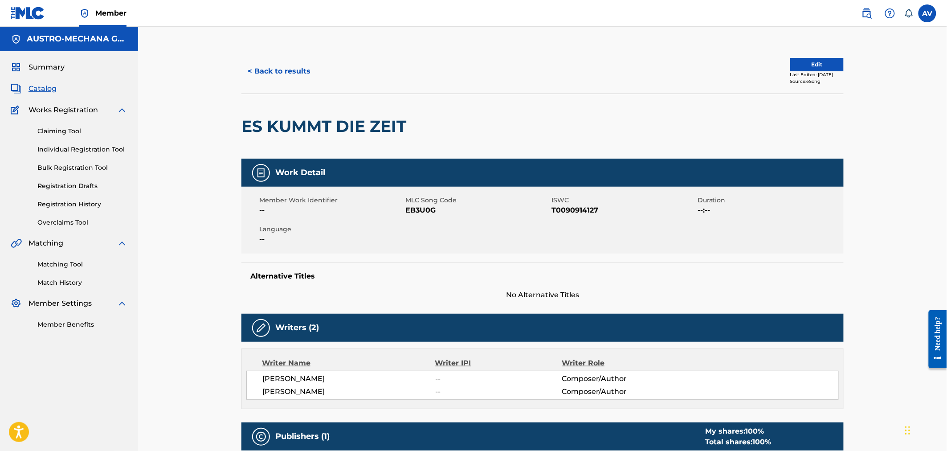
click at [313, 126] on h2 "ES KUMMT DIE ZEIT" at bounding box center [325, 126] width 169 height 20
copy div "ES KUMMT DIE ZEIT"
click at [302, 379] on span "[PERSON_NAME]" at bounding box center [348, 378] width 173 height 11
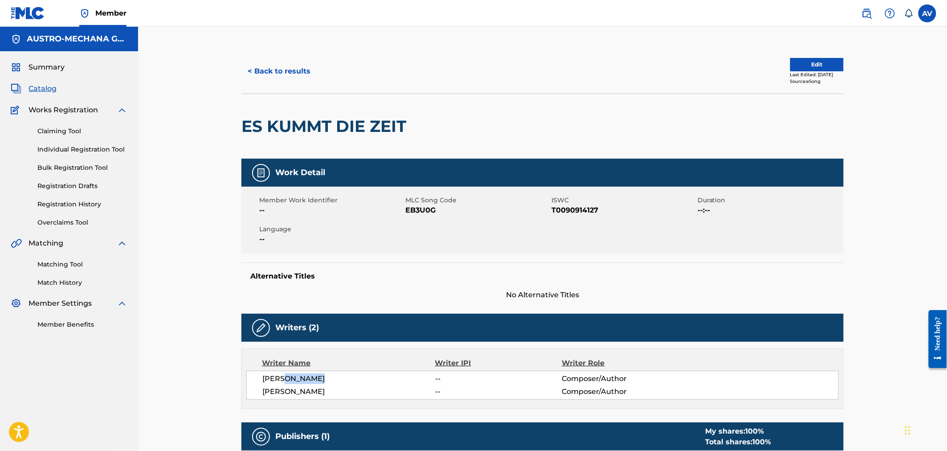
click at [302, 379] on span "[PERSON_NAME]" at bounding box center [348, 378] width 173 height 11
copy span "[PERSON_NAME]"
click at [268, 79] on button "< Back to results" at bounding box center [278, 71] width 75 height 22
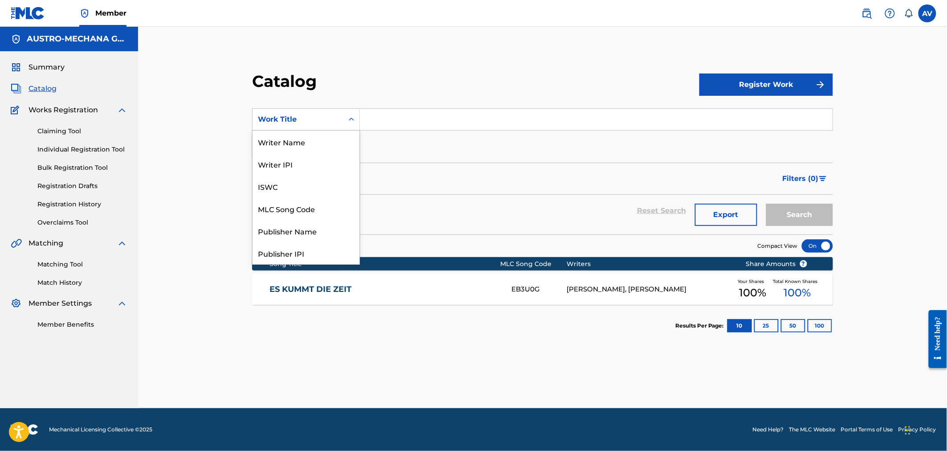
click at [295, 110] on div "Work Title" at bounding box center [306, 119] width 108 height 22
click at [308, 208] on div "MLC Song Code" at bounding box center [306, 208] width 107 height 22
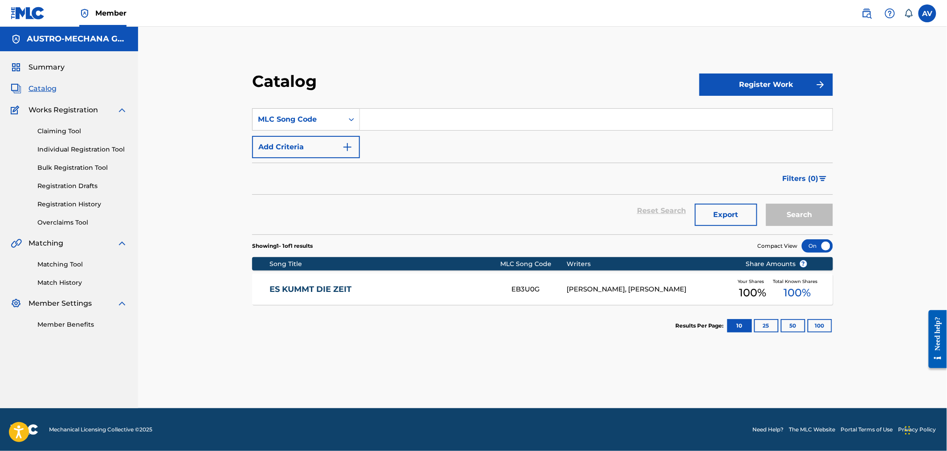
click at [455, 128] on input "Search Form" at bounding box center [596, 119] width 473 height 21
paste input "IC3RQD"
type input "IC3RQD"
click at [766, 204] on button "Search" at bounding box center [799, 215] width 67 height 22
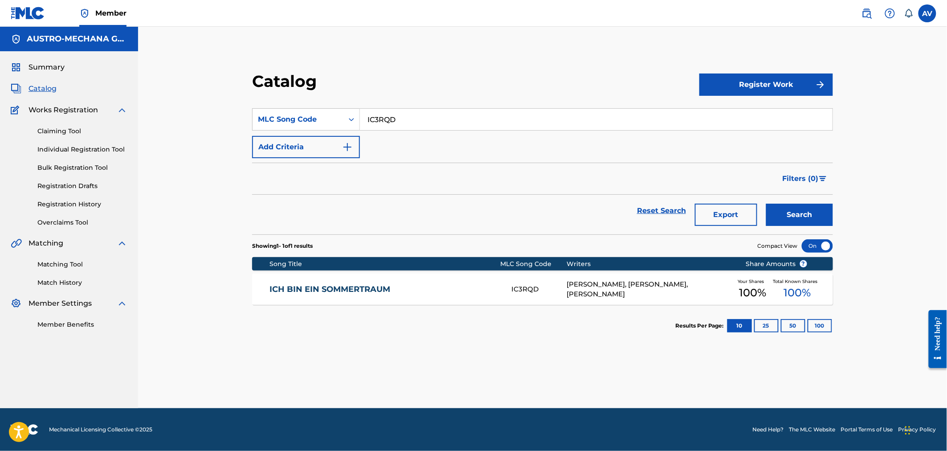
click at [342, 292] on link "ICH BIN EIN SOMMERTRAUM" at bounding box center [385, 289] width 230 height 10
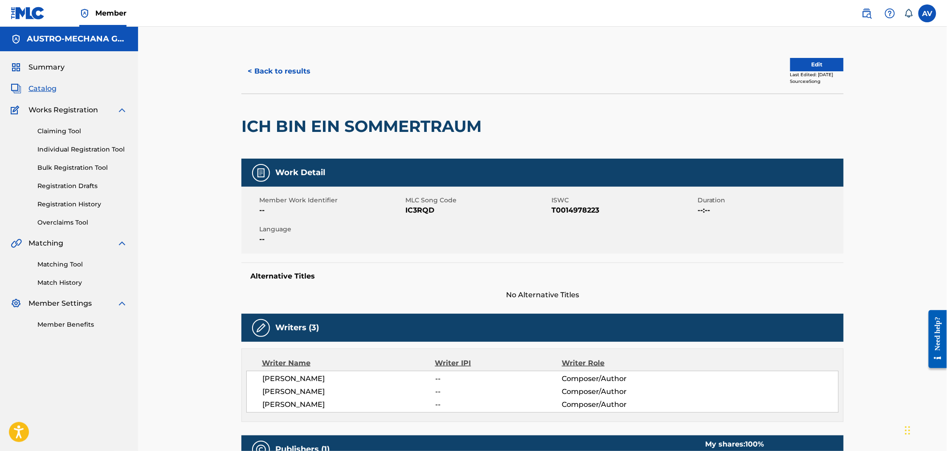
click at [300, 126] on h2 "ICH BIN EIN SOMMERTRAUM" at bounding box center [363, 126] width 245 height 20
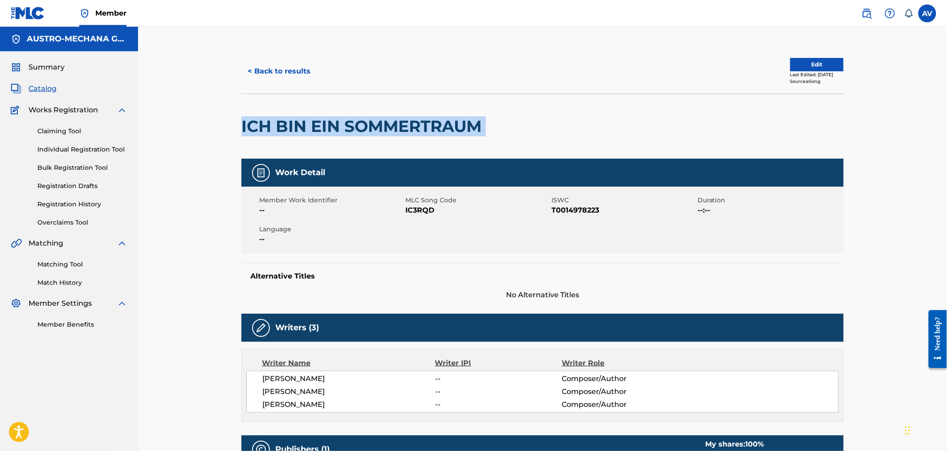
click at [300, 126] on h2 "ICH BIN EIN SOMMERTRAUM" at bounding box center [363, 126] width 245 height 20
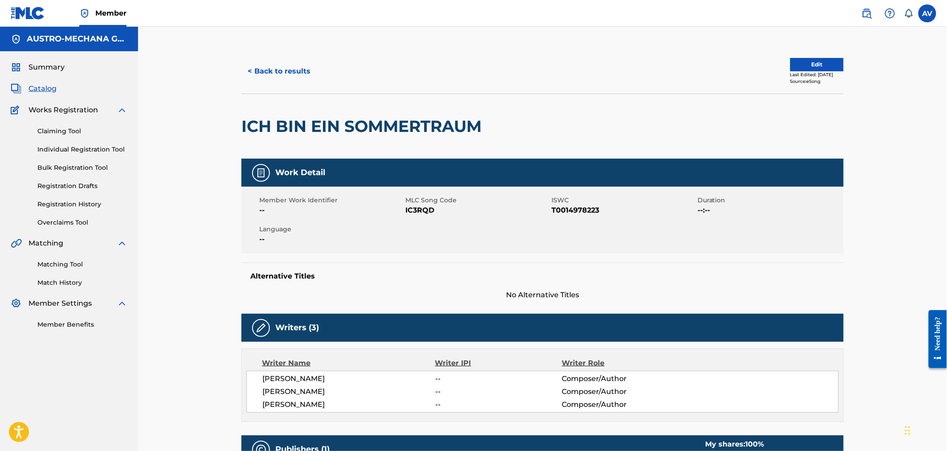
click at [303, 380] on span "[PERSON_NAME]" at bounding box center [348, 378] width 173 height 11
click at [286, 70] on button "< Back to results" at bounding box center [278, 71] width 75 height 22
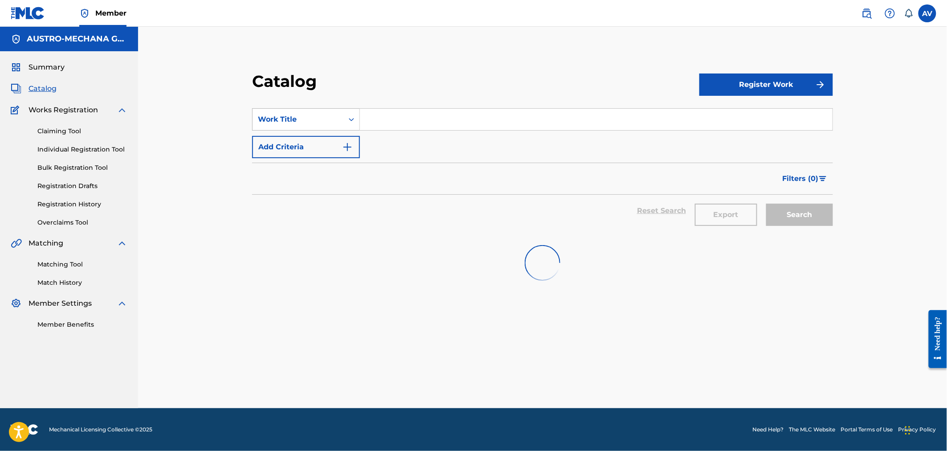
click at [299, 119] on div "Work Title" at bounding box center [298, 119] width 80 height 11
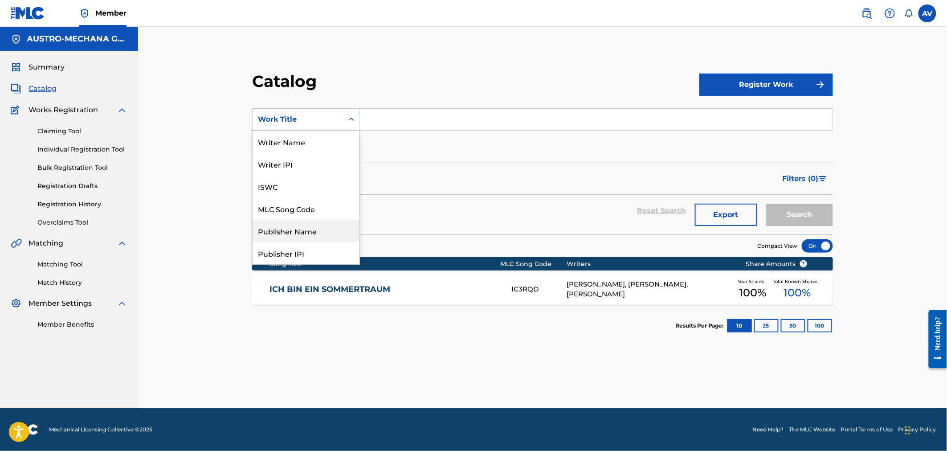
click at [311, 221] on div "Publisher Name" at bounding box center [306, 231] width 107 height 22
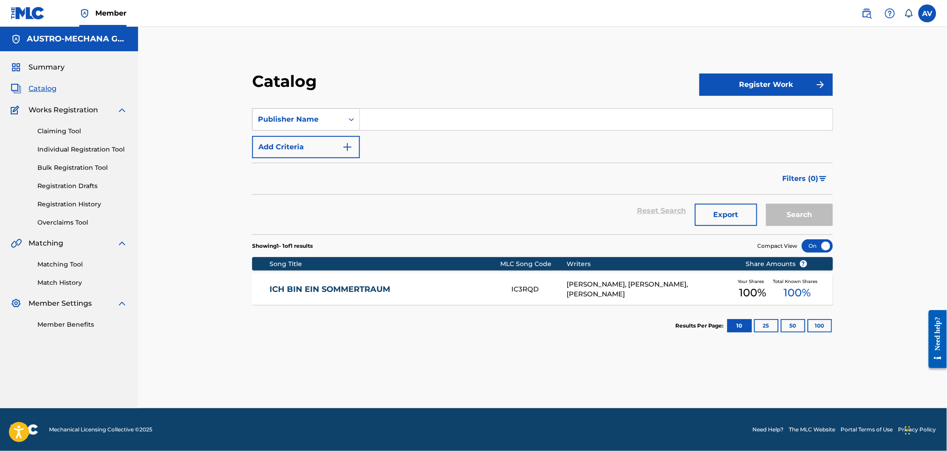
click at [327, 124] on div "Publisher Name" at bounding box center [298, 119] width 80 height 11
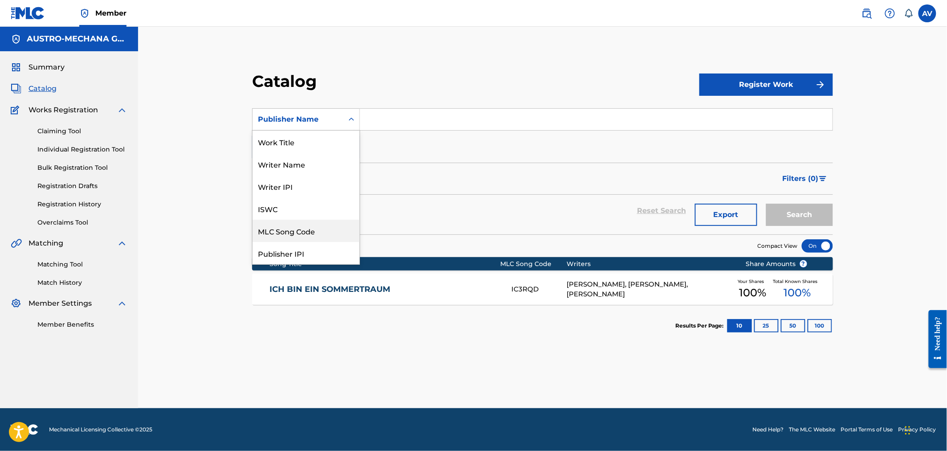
click at [322, 221] on div "MLC Song Code" at bounding box center [306, 231] width 107 height 22
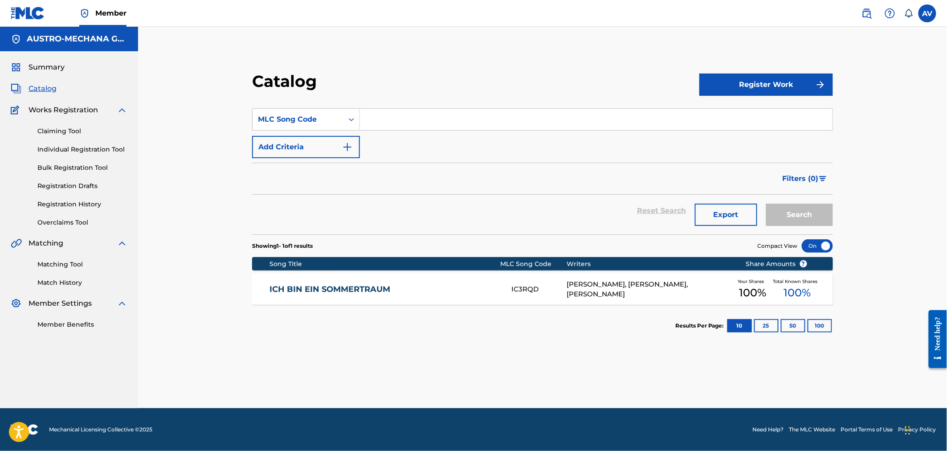
click at [438, 120] on input "Search Form" at bounding box center [596, 119] width 473 height 21
paste input "MB1P3X"
type input "MB1P3X"
click at [766, 204] on button "Search" at bounding box center [799, 215] width 67 height 22
click at [338, 282] on div "MAMA, [PERSON_NAME] KOMMST DU WIEDER MB1P3X [PERSON_NAME], [PERSON_NAME], [PERS…" at bounding box center [542, 289] width 581 height 31
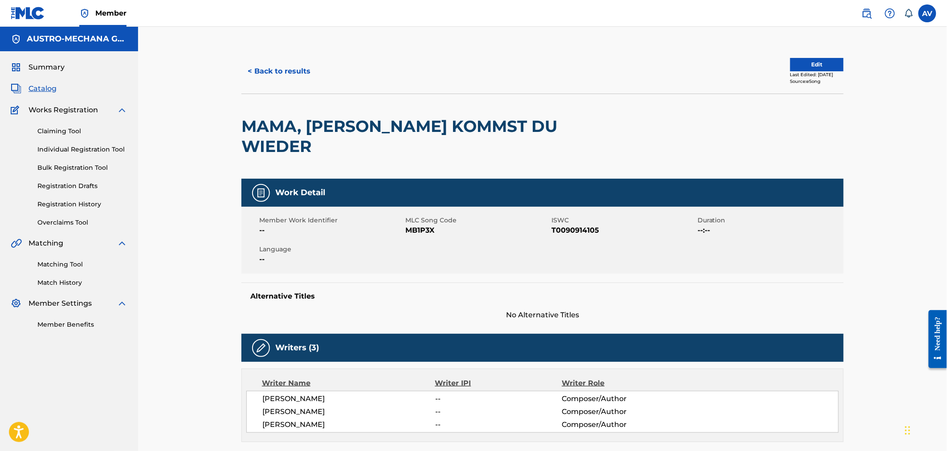
click at [327, 124] on h2 "MAMA, [PERSON_NAME] KOMMST DU WIEDER" at bounding box center [421, 136] width 361 height 40
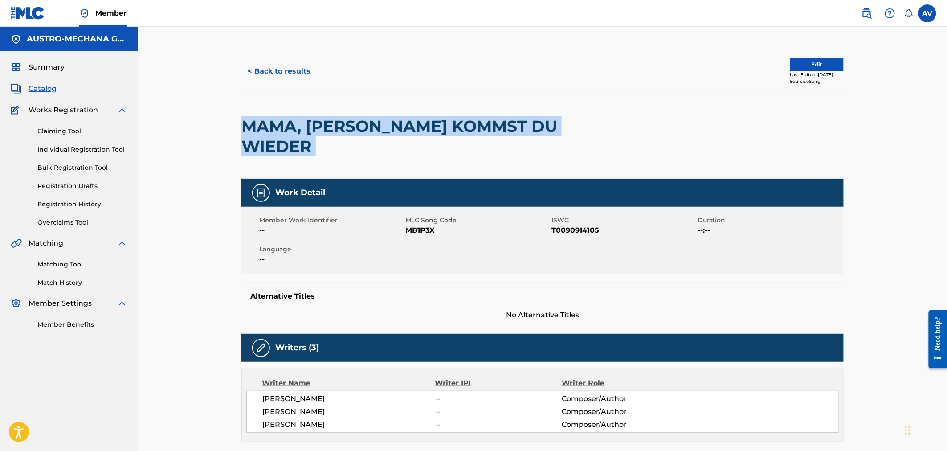
click at [327, 124] on h2 "MAMA, [PERSON_NAME] KOMMST DU WIEDER" at bounding box center [421, 136] width 361 height 40
click at [277, 68] on button "< Back to results" at bounding box center [278, 71] width 75 height 22
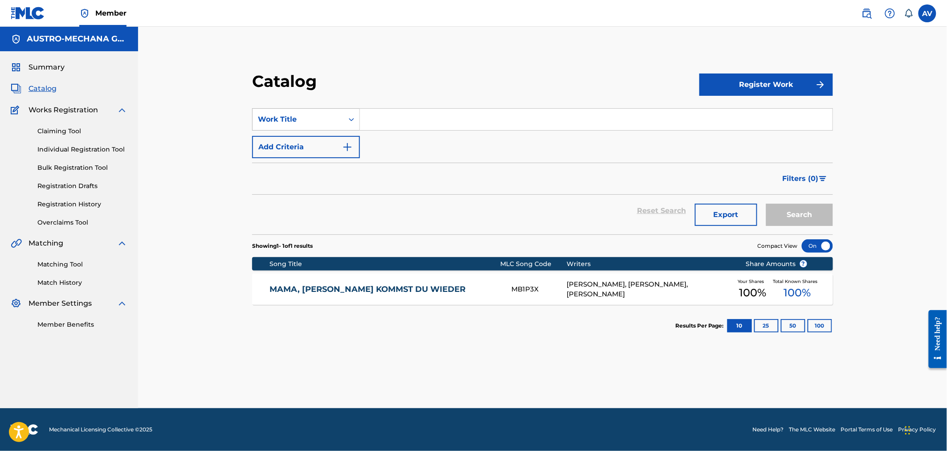
click at [326, 119] on div "Work Title" at bounding box center [298, 119] width 80 height 11
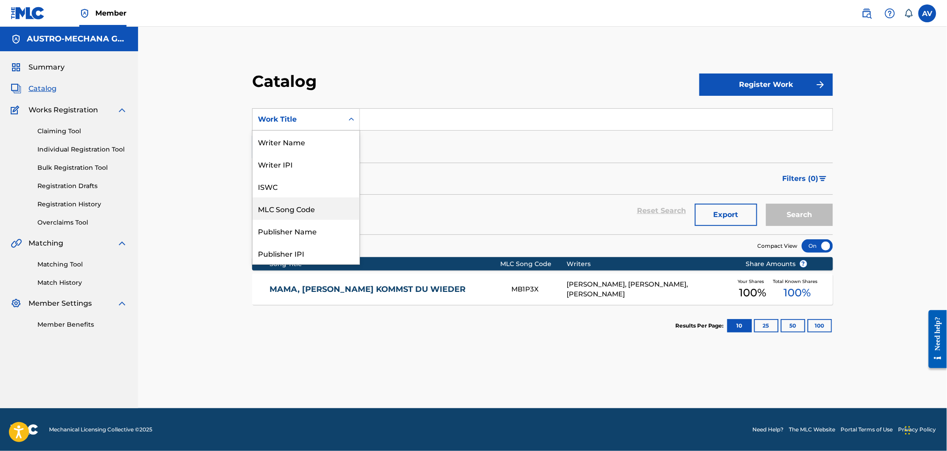
click at [310, 210] on div "MLC Song Code" at bounding box center [306, 208] width 107 height 22
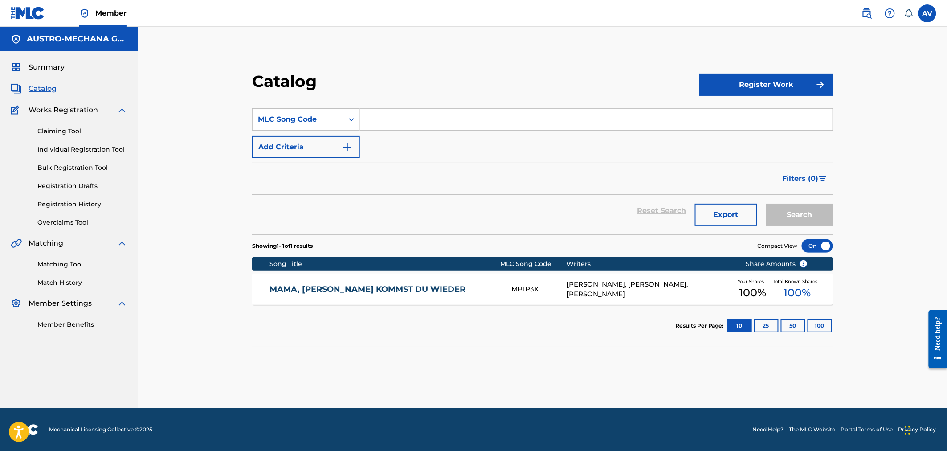
click at [440, 120] on input "Search Form" at bounding box center [596, 119] width 473 height 21
paste input "KE4JAV"
type input "KE4JAV"
click at [766, 204] on button "Search" at bounding box center [799, 215] width 67 height 22
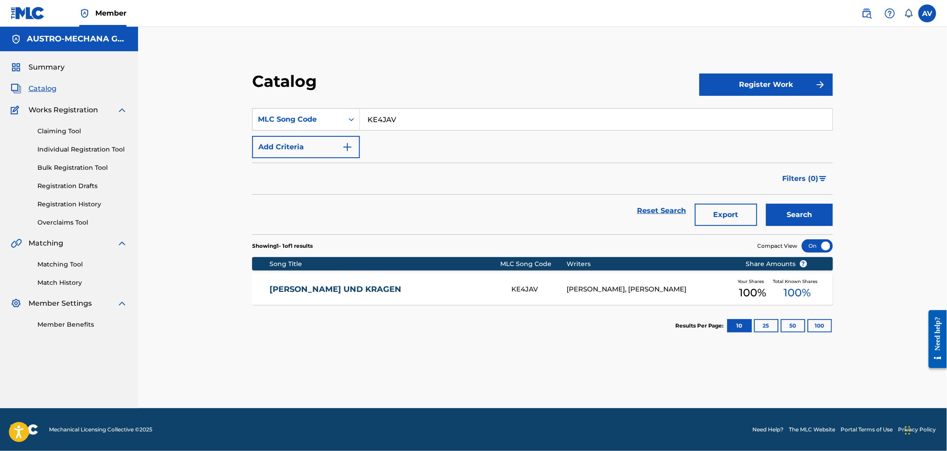
click at [323, 288] on link "[PERSON_NAME] UND KRAGEN" at bounding box center [385, 289] width 230 height 10
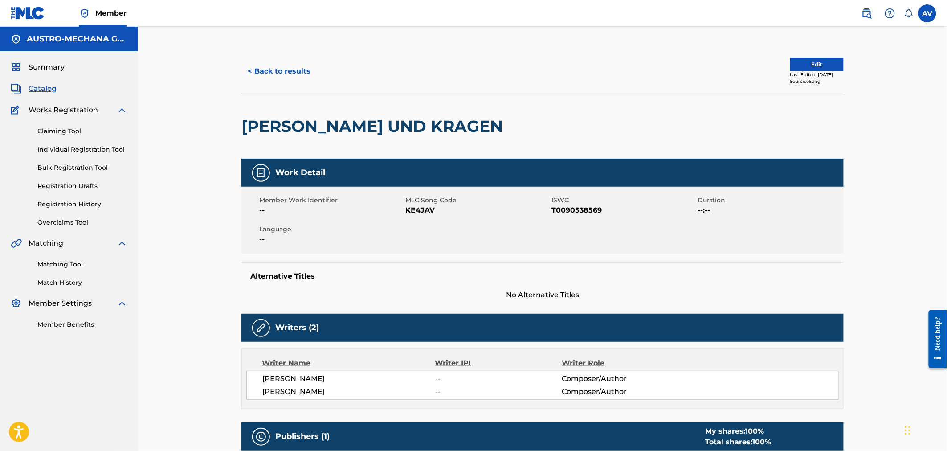
click at [338, 132] on h2 "[PERSON_NAME] UND KRAGEN" at bounding box center [374, 126] width 266 height 20
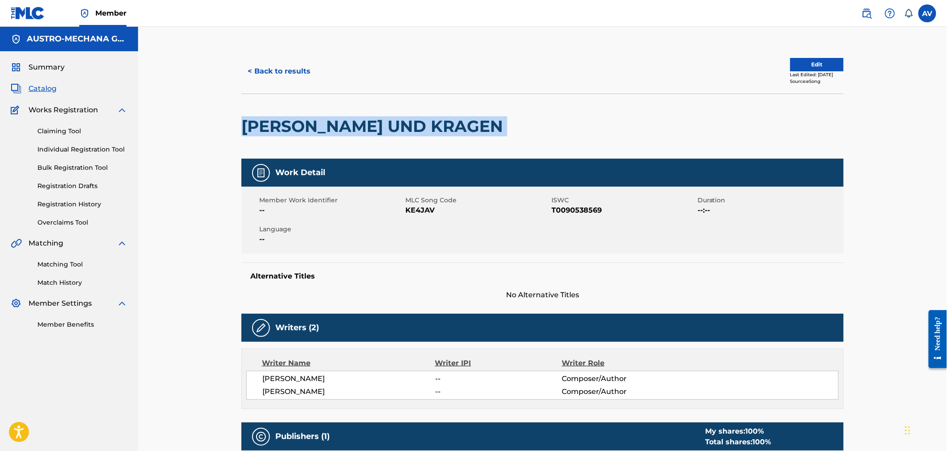
click at [338, 132] on h2 "[PERSON_NAME] UND KRAGEN" at bounding box center [374, 126] width 266 height 20
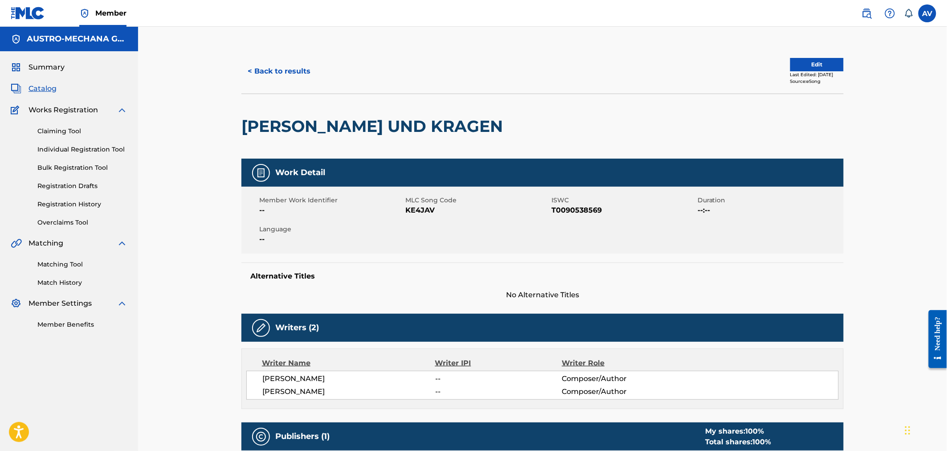
click at [322, 73] on div "< Back to results" at bounding box center [391, 71] width 301 height 22
click at [304, 72] on button "< Back to results" at bounding box center [278, 71] width 75 height 22
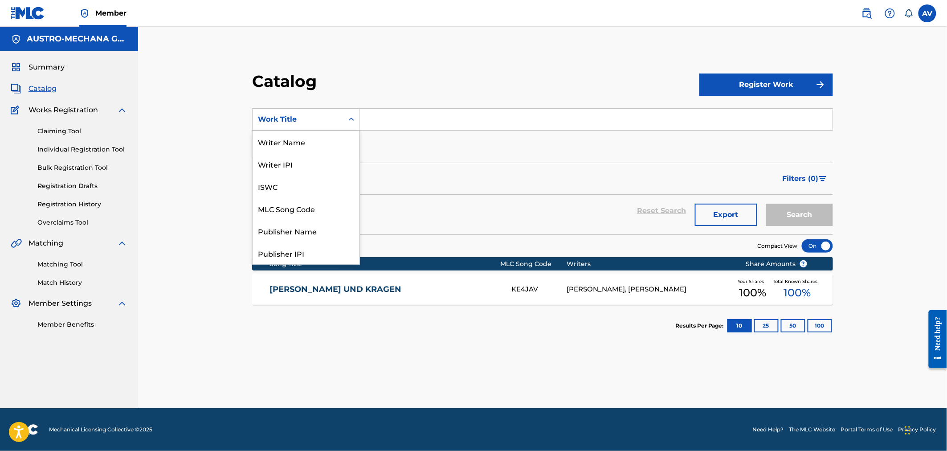
click at [332, 113] on div "Work Title" at bounding box center [298, 119] width 91 height 17
click at [312, 203] on div "MLC Song Code" at bounding box center [306, 208] width 107 height 22
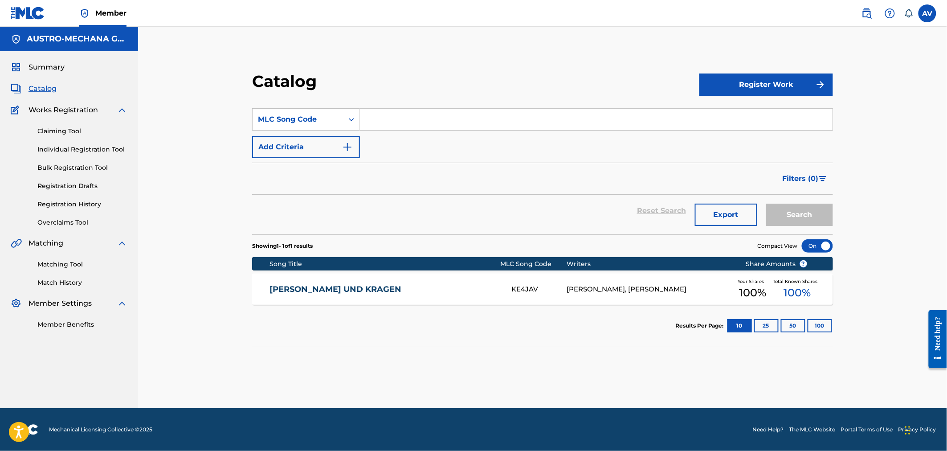
click at [408, 123] on input "Search Form" at bounding box center [596, 119] width 473 height 21
paste input "ND4IS1"
type input "ND4IS1"
click at [766, 204] on button "Search" at bounding box center [799, 215] width 67 height 22
click at [314, 299] on div "NUR [PERSON_NAME] [PERSON_NAME] WEINEN ND4IS1 [PERSON_NAME], [PERSON_NAME] Your…" at bounding box center [542, 289] width 581 height 31
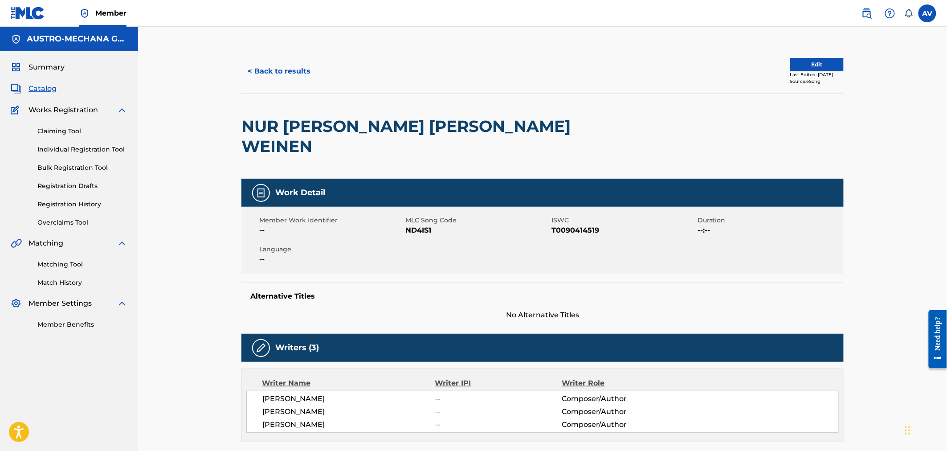
click at [279, 127] on h2 "NUR [PERSON_NAME] [PERSON_NAME] WEINEN" at bounding box center [421, 136] width 361 height 40
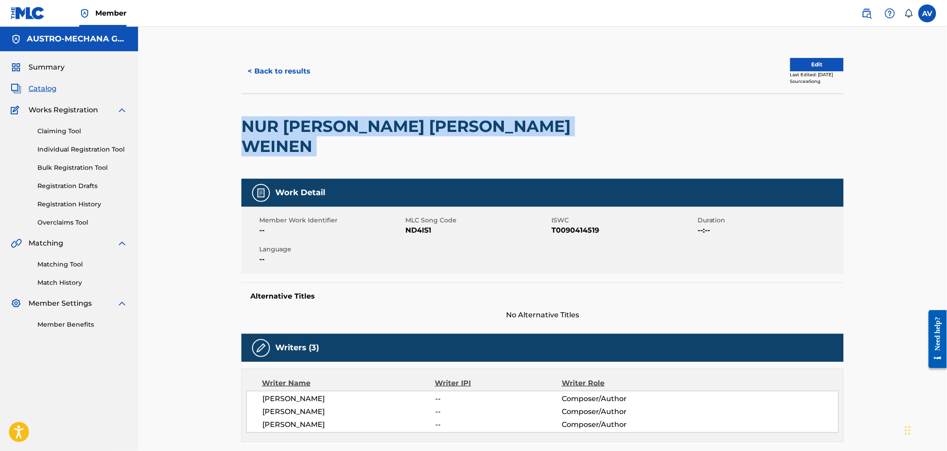
click at [279, 127] on h2 "NUR [PERSON_NAME] [PERSON_NAME] WEINEN" at bounding box center [421, 136] width 361 height 40
click at [260, 77] on button "< Back to results" at bounding box center [278, 71] width 75 height 22
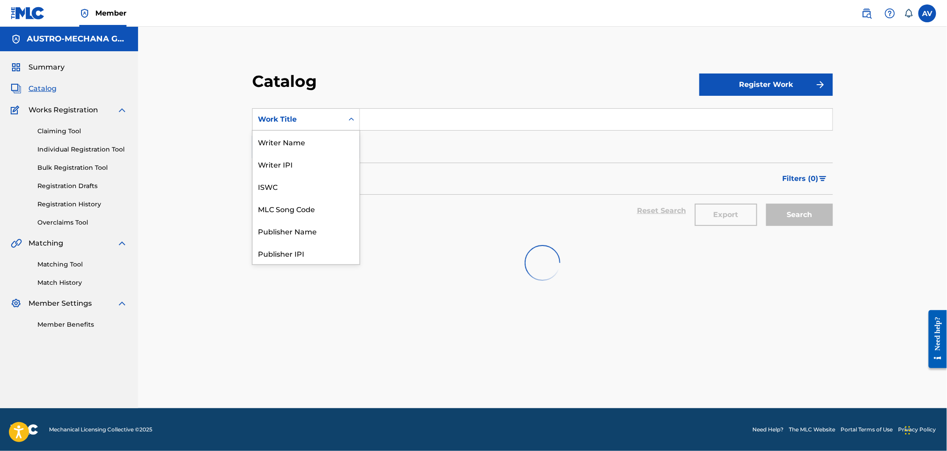
click at [306, 122] on div "Work Title" at bounding box center [298, 119] width 80 height 11
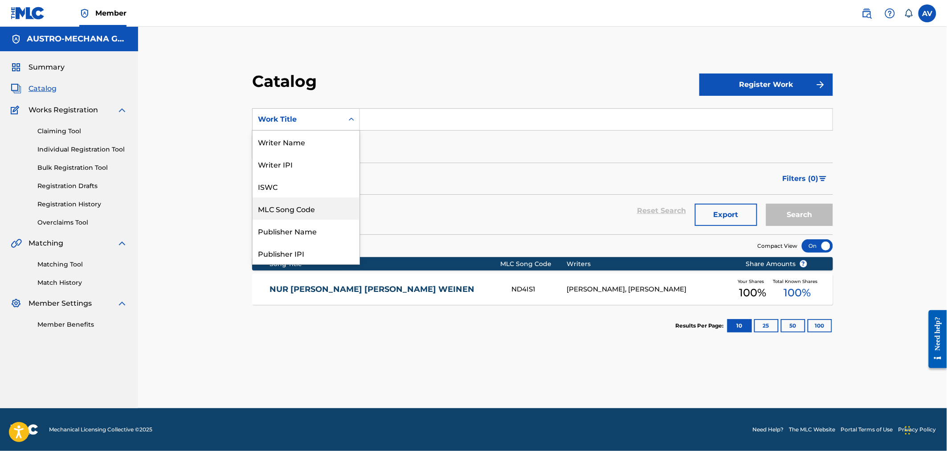
click at [318, 211] on div "MLC Song Code" at bounding box center [306, 208] width 107 height 22
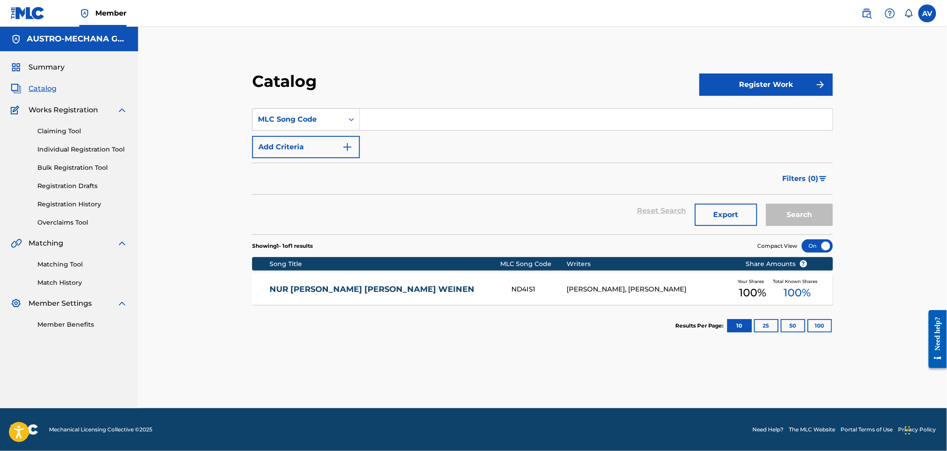
click at [478, 127] on input "Search Form" at bounding box center [596, 119] width 473 height 21
paste input "FE6T97"
type input "FE6T97"
click at [766, 204] on button "Search" at bounding box center [799, 215] width 67 height 22
click at [369, 291] on link "FRUEHSTUECK IN [GEOGRAPHIC_DATA]" at bounding box center [385, 289] width 230 height 10
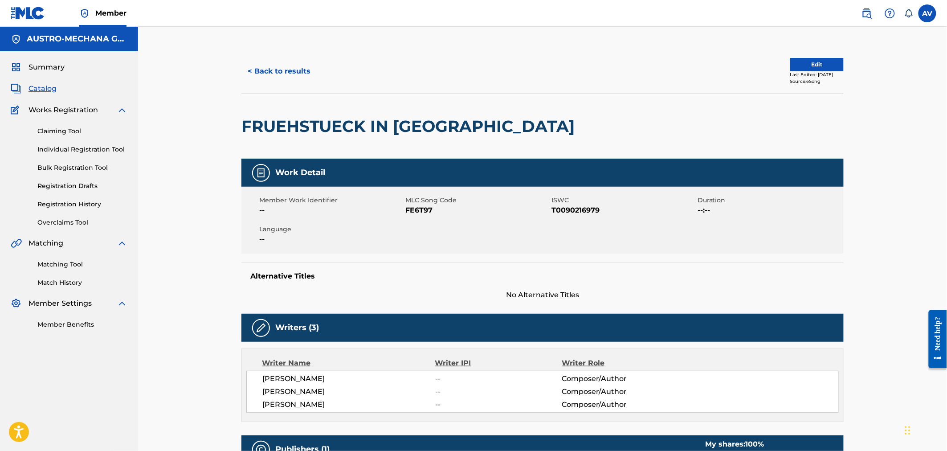
click at [332, 135] on h2 "FRUEHSTUECK IN [GEOGRAPHIC_DATA]" at bounding box center [410, 126] width 338 height 20
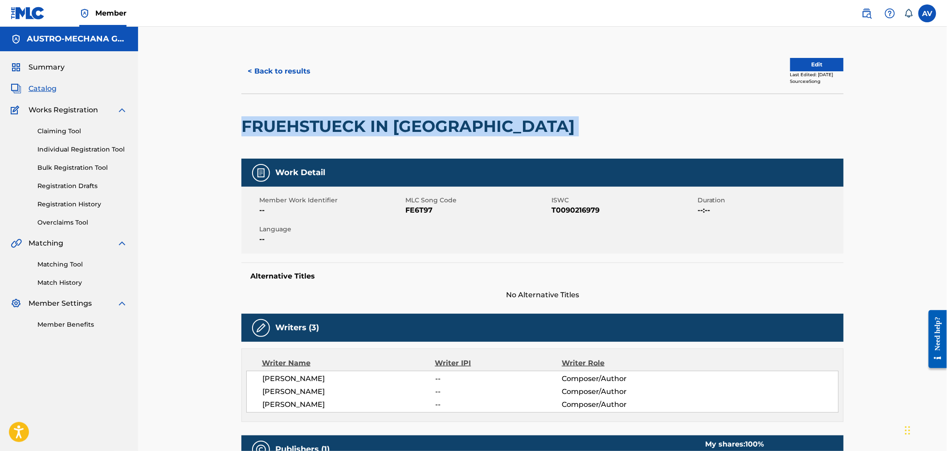
click at [332, 135] on h2 "FRUEHSTUECK IN [GEOGRAPHIC_DATA]" at bounding box center [410, 126] width 338 height 20
click at [254, 70] on button "< Back to results" at bounding box center [278, 71] width 75 height 22
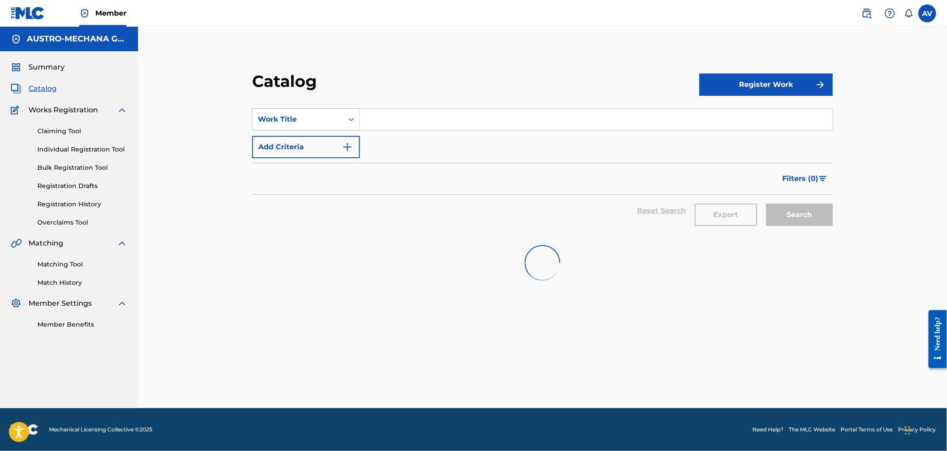
click at [281, 118] on div "Work Title" at bounding box center [298, 119] width 80 height 11
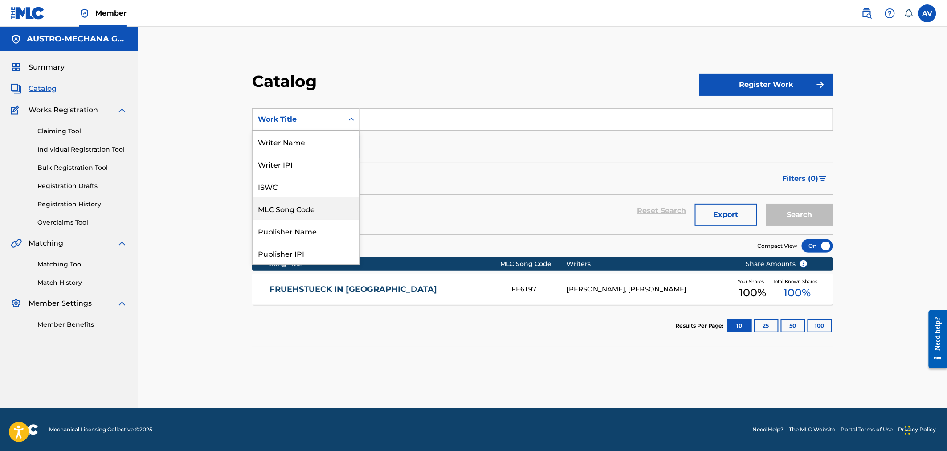
click at [297, 209] on div "MLC Song Code" at bounding box center [306, 208] width 107 height 22
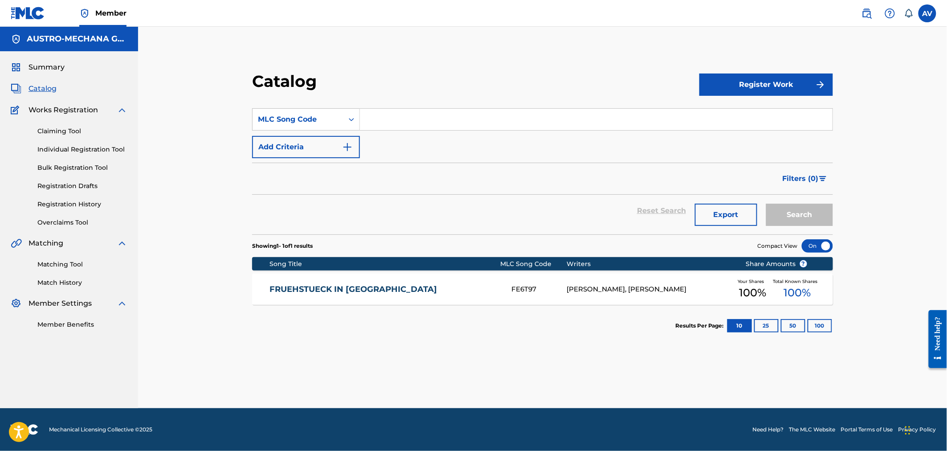
click at [421, 112] on input "Search Form" at bounding box center [596, 119] width 473 height 21
paste input "BC6DJ4"
click at [766, 204] on button "Search" at bounding box center [799, 215] width 67 height 22
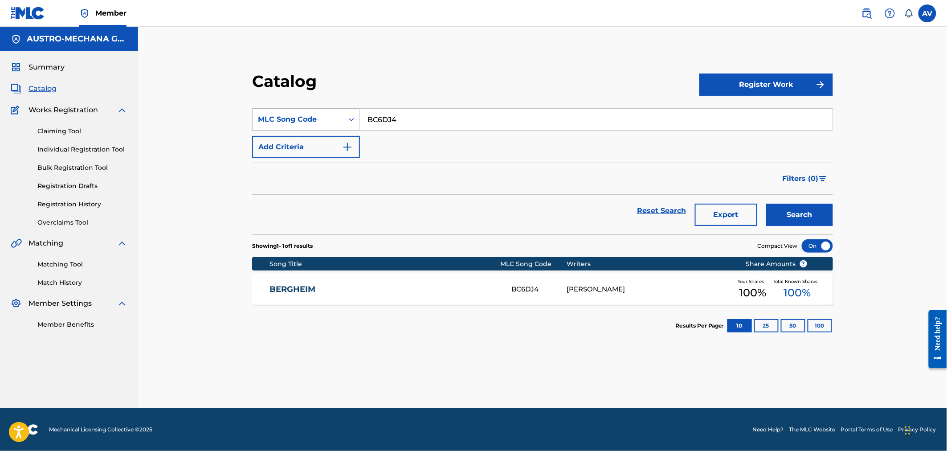
drag, startPoint x: 429, startPoint y: 118, endPoint x: 347, endPoint y: 113, distance: 83.0
click at [347, 113] on div "SearchWithCriteria4d8d2328-d55f-463b-a020-f5694b1d6520 MLC Song Code BC6DJ4" at bounding box center [542, 119] width 581 height 22
paste input "WB3PH9"
type input "WB3PH9"
click at [766, 204] on button "Search" at bounding box center [799, 215] width 67 height 22
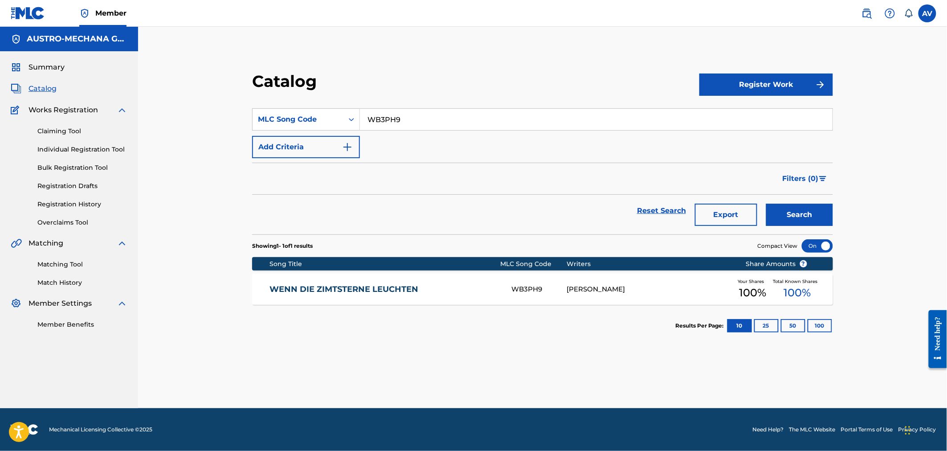
click at [381, 287] on link "WENN DIE ZIMTSTERNE LEUCHTEN" at bounding box center [385, 289] width 230 height 10
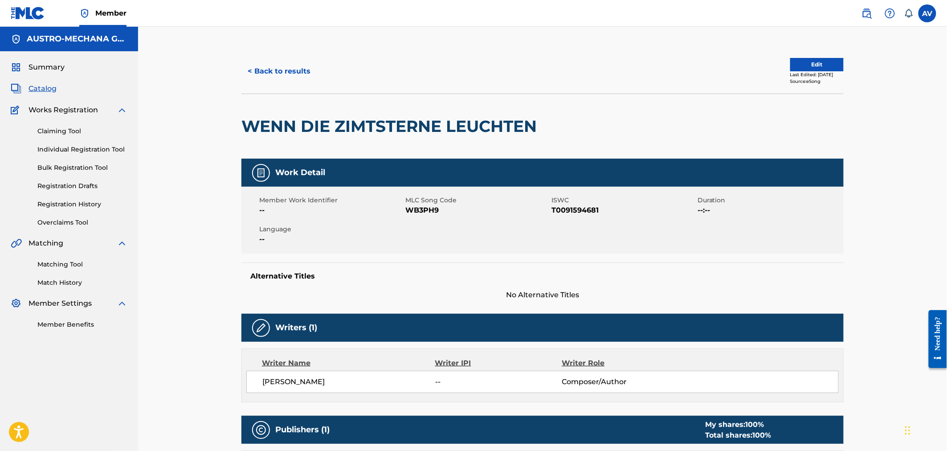
click at [343, 117] on h2 "WENN DIE ZIMTSTERNE LEUCHTEN" at bounding box center [391, 126] width 300 height 20
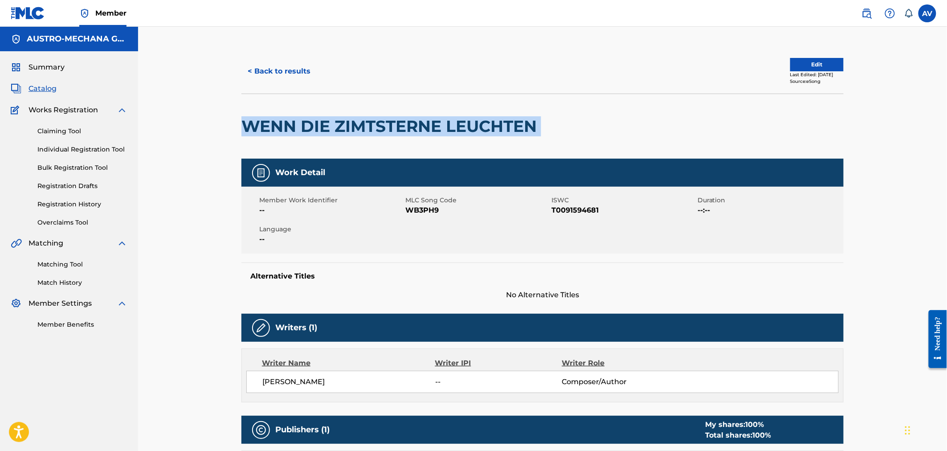
click at [343, 117] on h2 "WENN DIE ZIMTSTERNE LEUCHTEN" at bounding box center [391, 126] width 300 height 20
click at [268, 72] on button "< Back to results" at bounding box center [278, 71] width 75 height 22
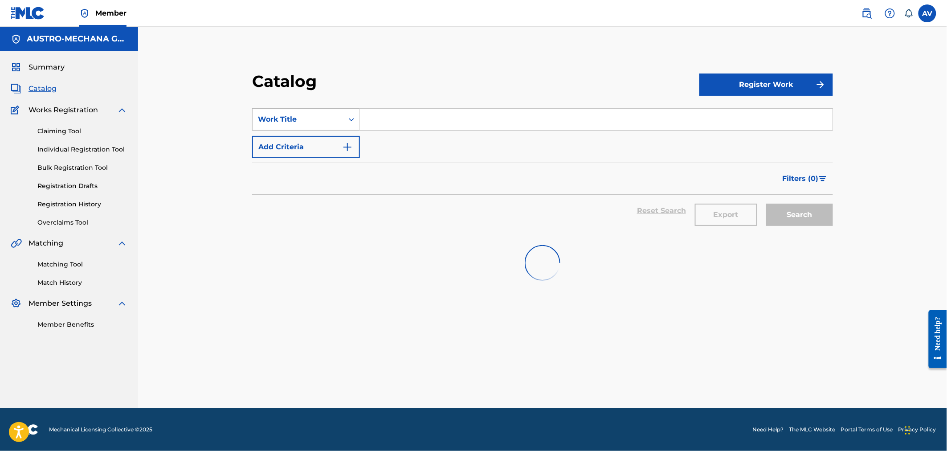
click at [273, 110] on div "Work Title" at bounding box center [306, 119] width 108 height 22
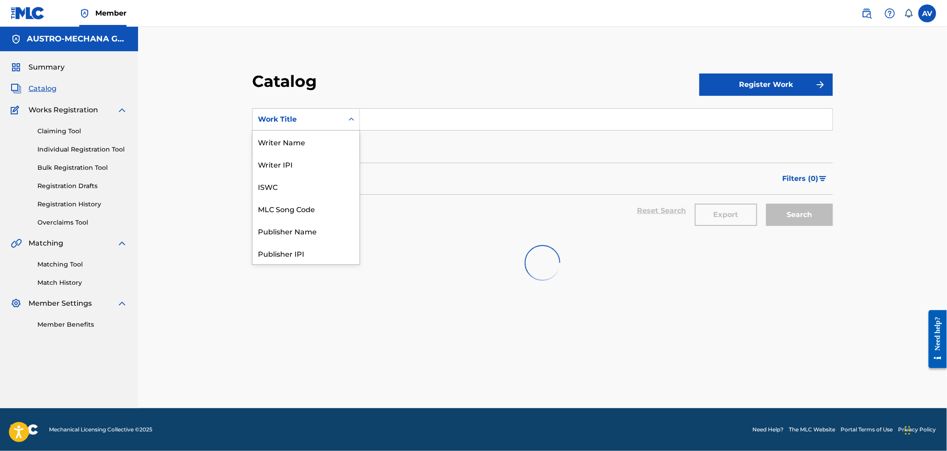
scroll to position [134, 0]
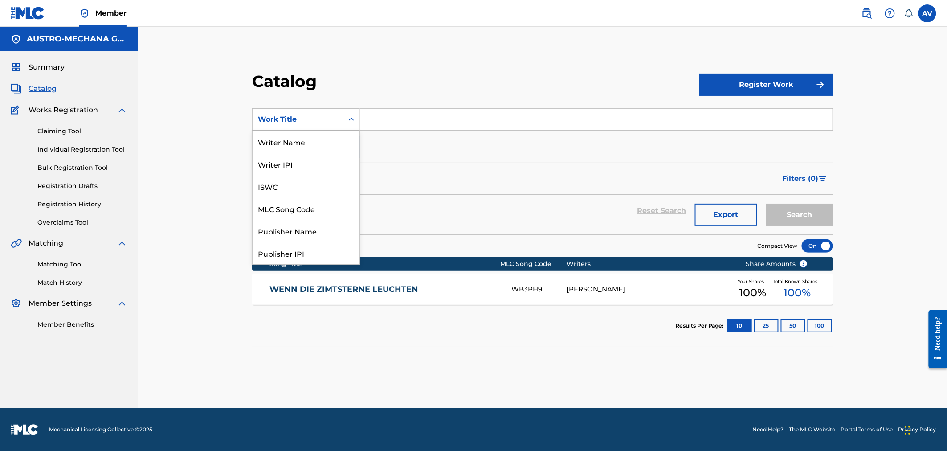
click at [335, 119] on div "Work Title" at bounding box center [298, 119] width 80 height 11
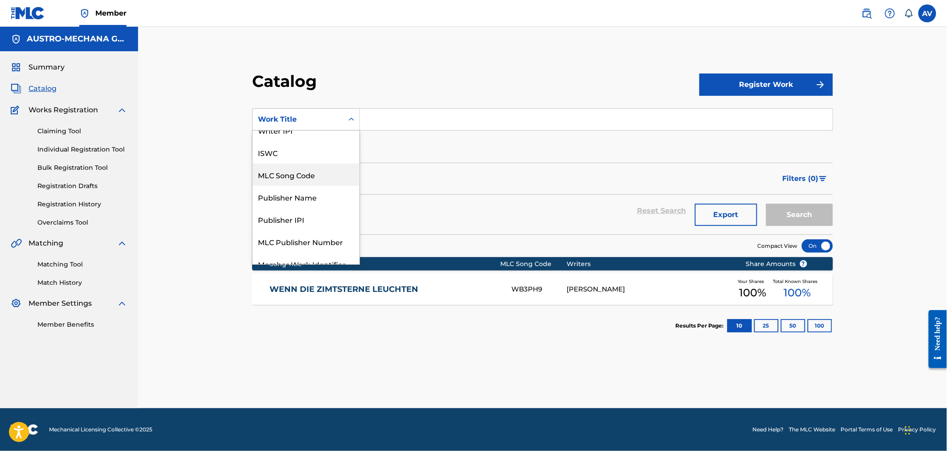
scroll to position [0, 0]
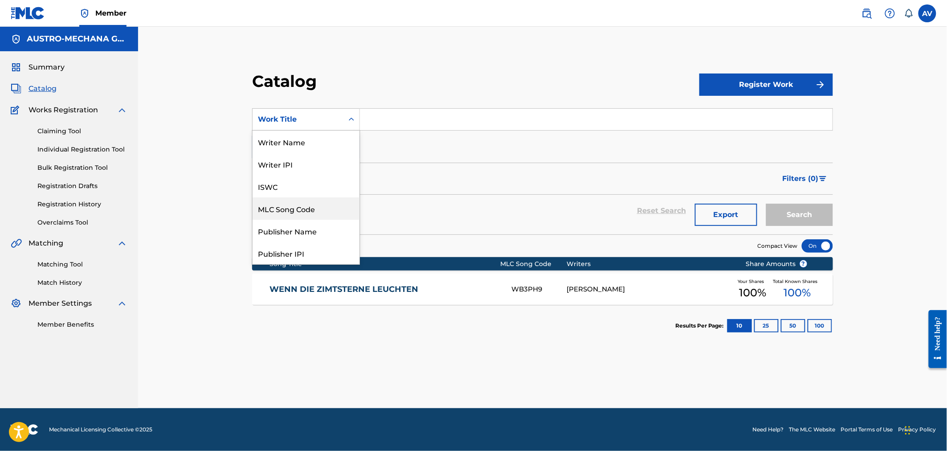
click at [315, 219] on div "MLC Song Code" at bounding box center [306, 208] width 107 height 22
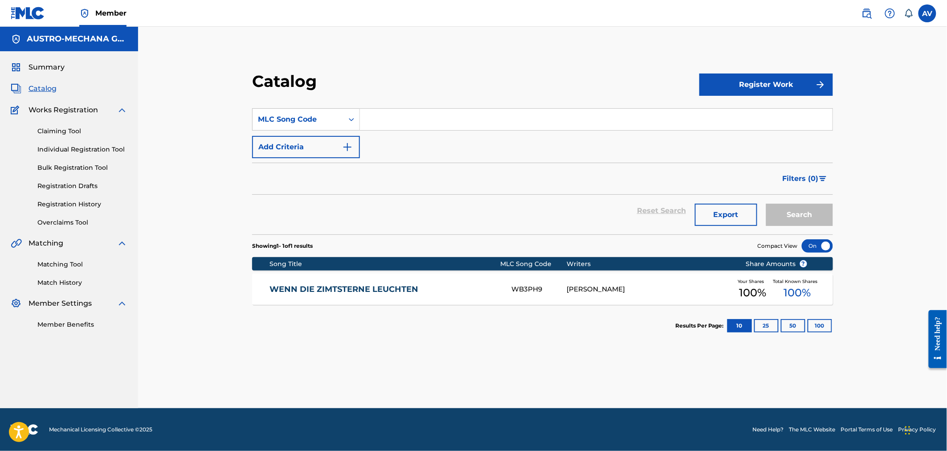
click at [401, 125] on input "Search Form" at bounding box center [596, 119] width 473 height 21
paste input "IC3KEN"
type input "IC3KEN"
click at [766, 204] on button "Search" at bounding box center [799, 215] width 67 height 22
click at [345, 286] on link "INS LAND EINISCHAUN" at bounding box center [385, 289] width 230 height 10
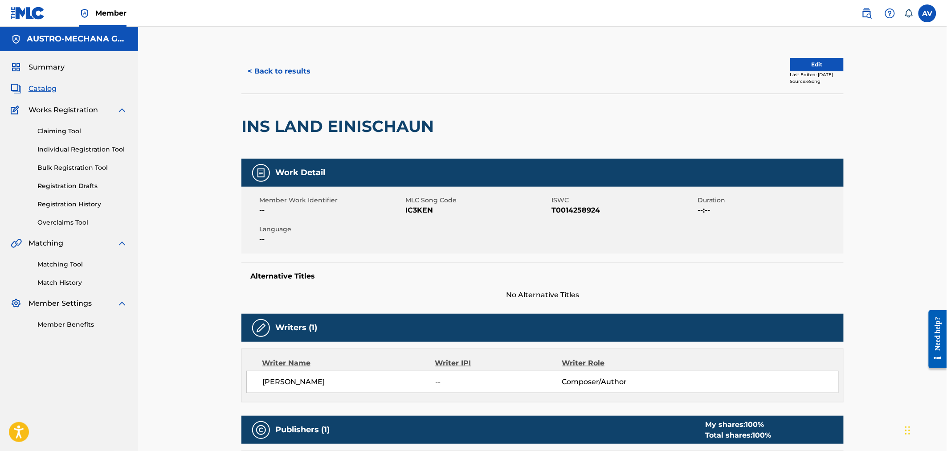
click at [328, 144] on div "INS LAND EINISCHAUN" at bounding box center [339, 126] width 197 height 65
click at [314, 126] on h2 "INS LAND EINISCHAUN" at bounding box center [339, 126] width 197 height 20
click at [304, 381] on span "[PERSON_NAME]" at bounding box center [348, 381] width 173 height 11
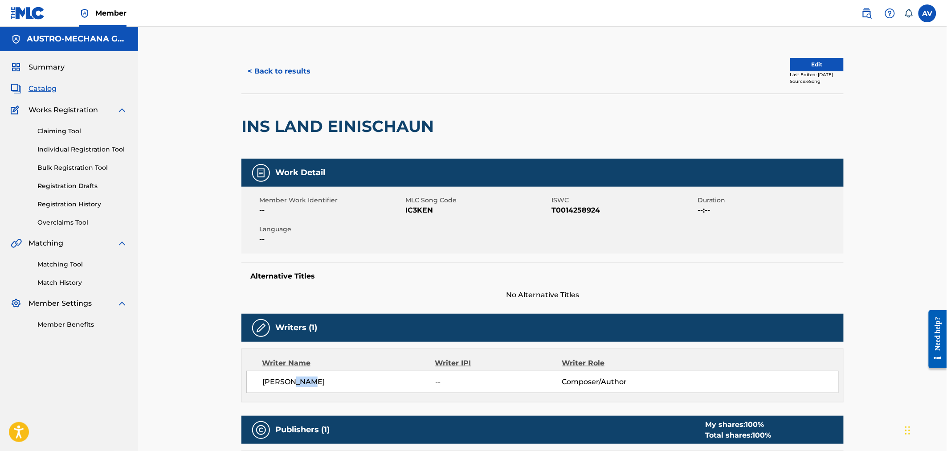
click at [304, 381] on span "[PERSON_NAME]" at bounding box center [348, 381] width 173 height 11
click at [275, 63] on button "< Back to results" at bounding box center [278, 71] width 75 height 22
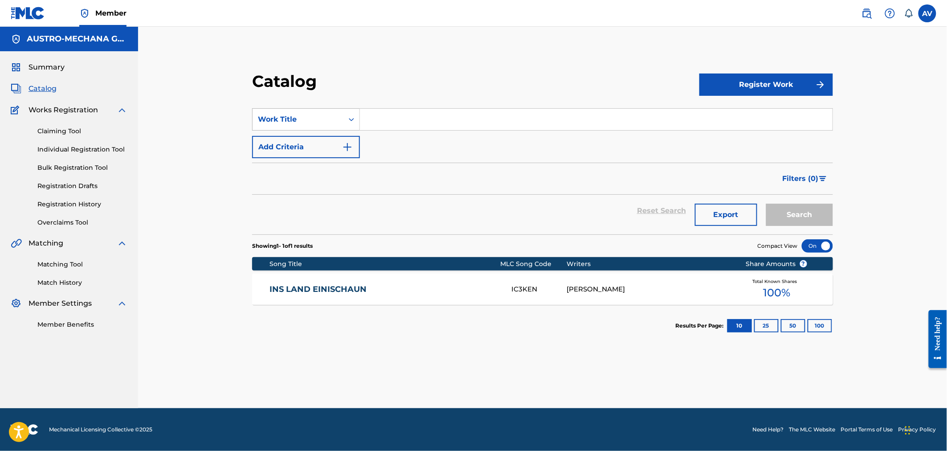
click at [268, 127] on div "Work Title" at bounding box center [298, 119] width 91 height 17
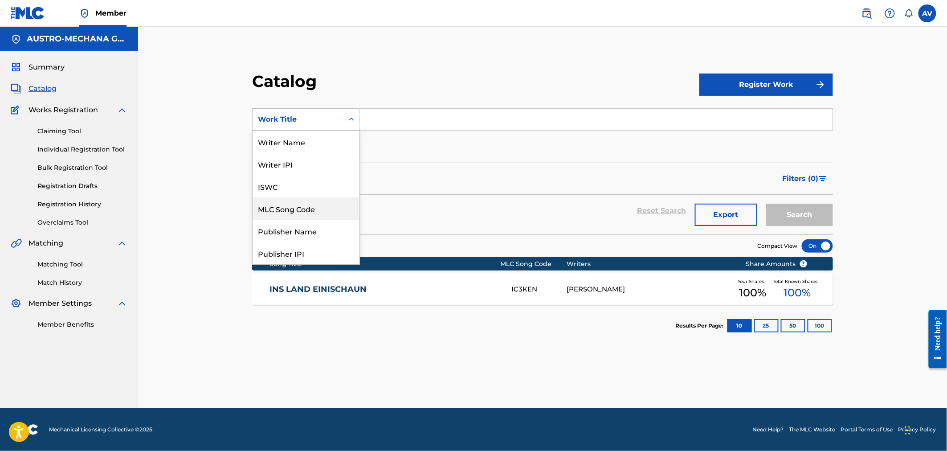
click at [301, 208] on div "MLC Song Code" at bounding box center [306, 208] width 107 height 22
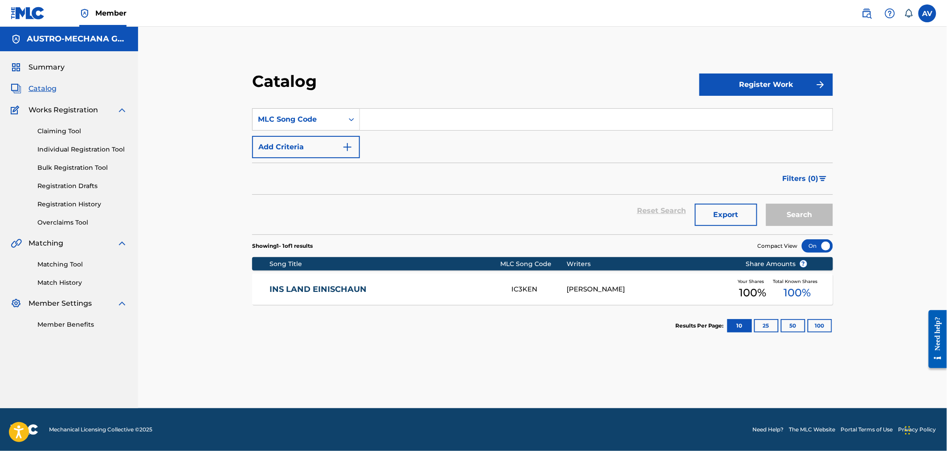
click at [404, 118] on input "Search Form" at bounding box center [596, 119] width 473 height 21
paste input "AB2H2G"
type input "AB2H2G"
click at [766, 204] on button "Search" at bounding box center [799, 215] width 67 height 22
click at [282, 298] on div "ALPENZAUBER AB2H2G [PERSON_NAME] Your Shares 100 % Total Known Shares 100 %" at bounding box center [542, 289] width 581 height 31
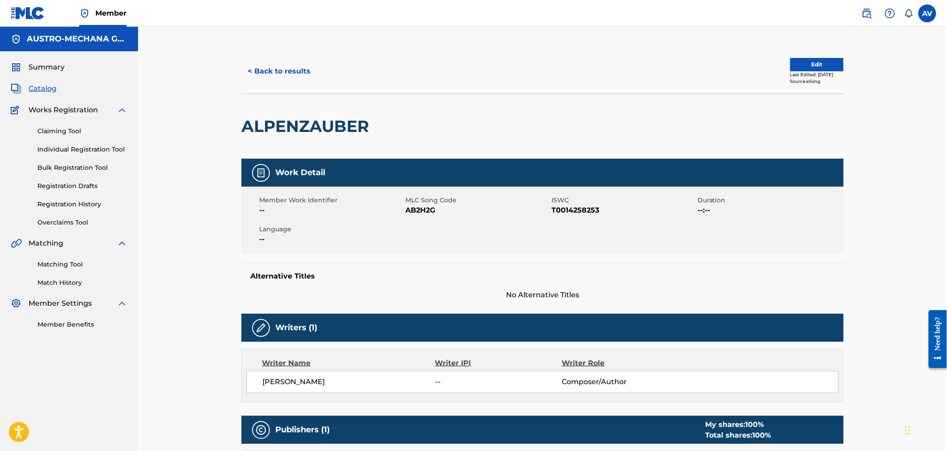
click at [295, 114] on div "ALPENZAUBER" at bounding box center [307, 126] width 132 height 65
click at [275, 73] on button "< Back to results" at bounding box center [278, 71] width 75 height 22
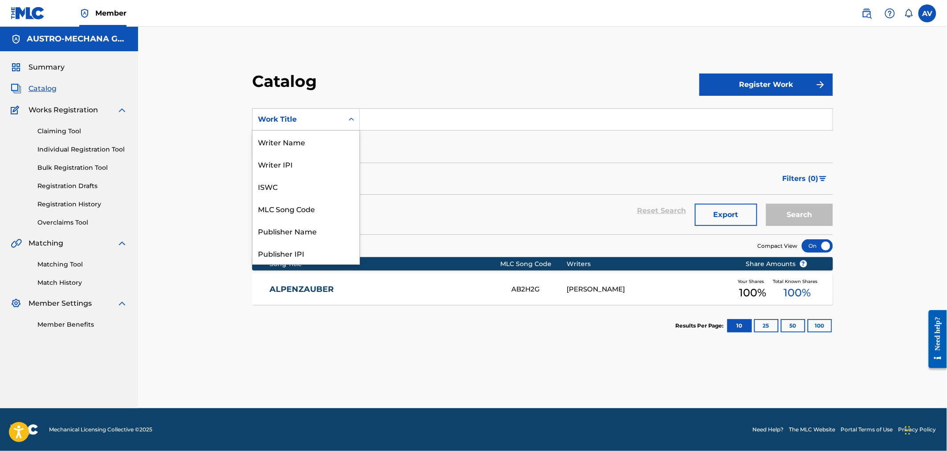
click at [302, 113] on div "Work Title" at bounding box center [298, 119] width 91 height 17
click at [328, 204] on div "MLC Song Code" at bounding box center [306, 208] width 107 height 22
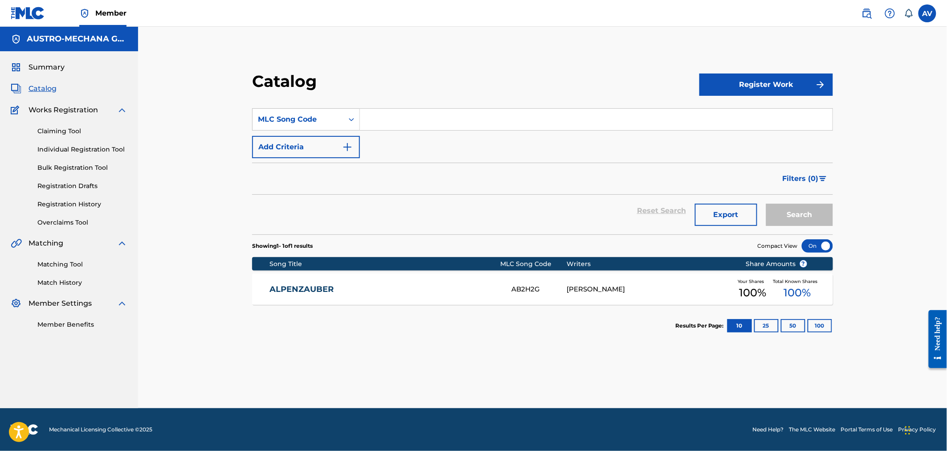
click at [464, 107] on section "SearchWithCriteriac13e129f-3d69-481d-8112-4bbebfb9bacf MLC Song Code Add Criter…" at bounding box center [542, 166] width 581 height 137
click at [457, 117] on input "Search Form" at bounding box center [596, 119] width 473 height 21
paste input "MB1P9R"
type input "MB1P9R"
click at [766, 204] on button "Search" at bounding box center [799, 215] width 67 height 22
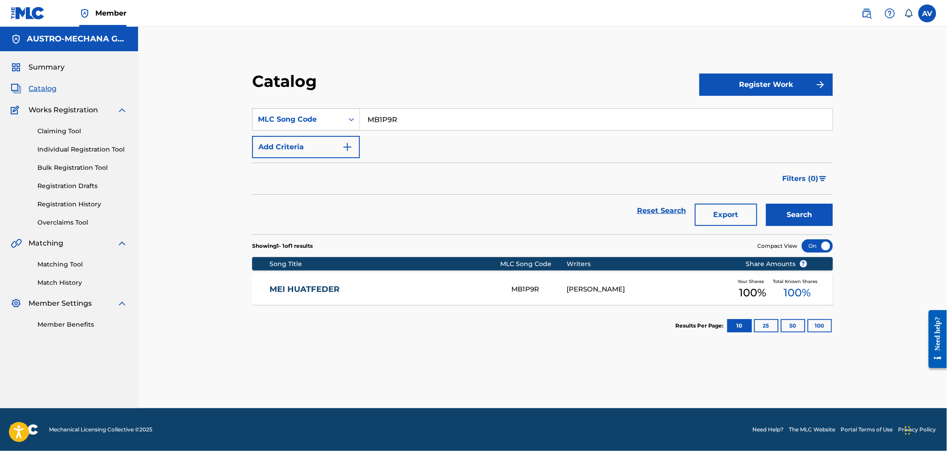
click at [298, 294] on link "MEI HUATFEDER" at bounding box center [385, 289] width 230 height 10
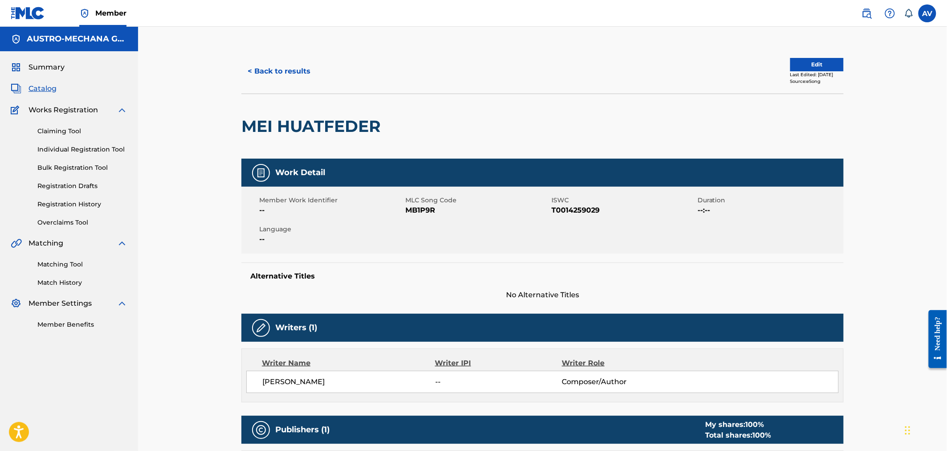
click at [314, 130] on h2 "MEI HUATFEDER" at bounding box center [312, 126] width 143 height 20
click at [266, 74] on button "< Back to results" at bounding box center [278, 71] width 75 height 22
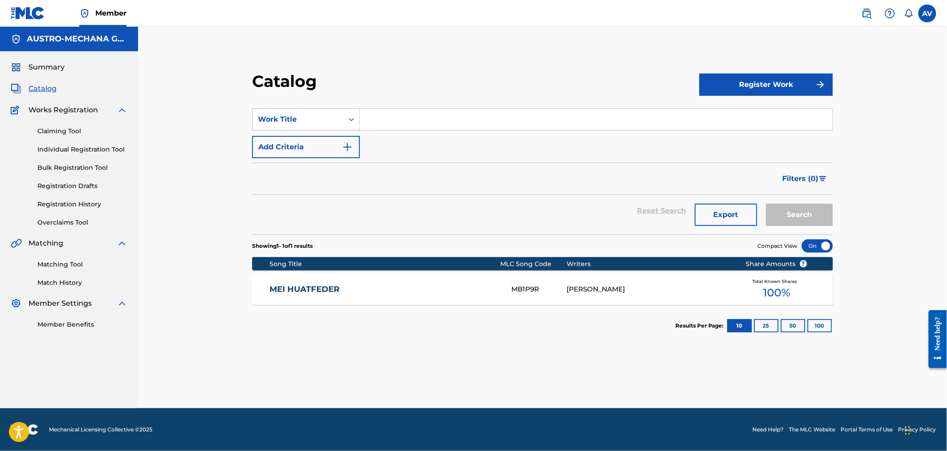
click at [275, 122] on div "Work Title" at bounding box center [298, 119] width 80 height 11
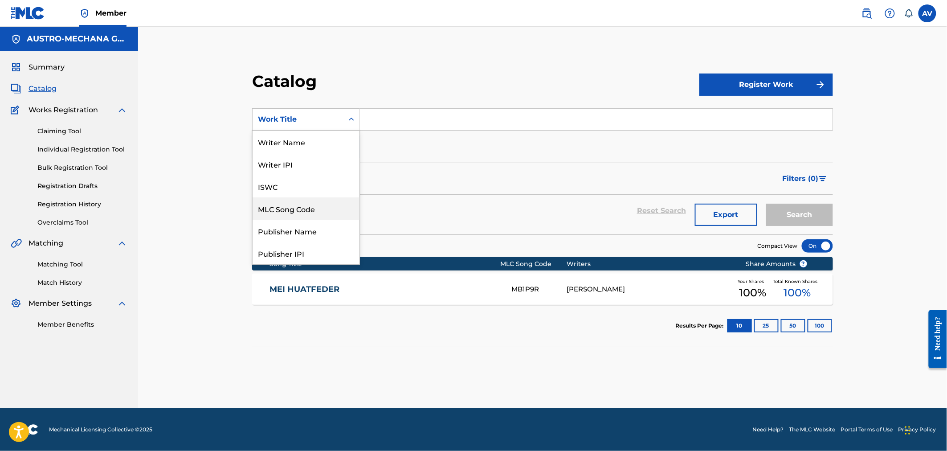
click at [300, 206] on div "MLC Song Code" at bounding box center [306, 208] width 107 height 22
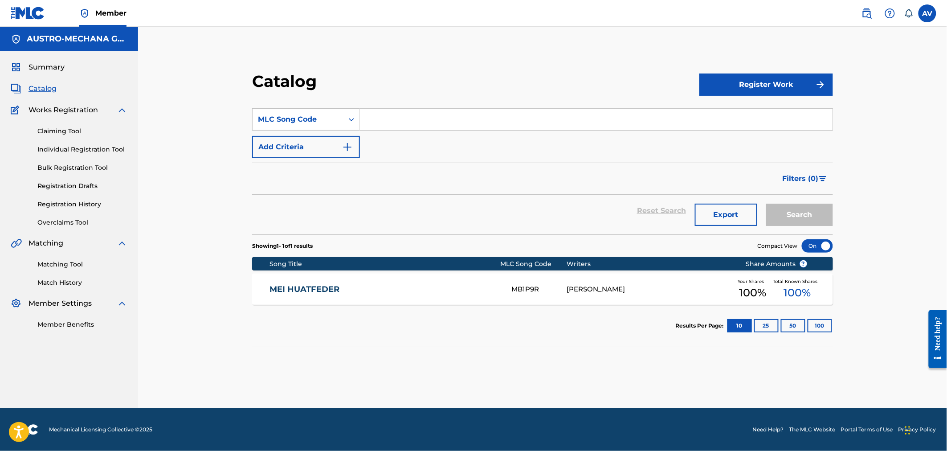
click at [388, 121] on input "Search Form" at bounding box center [596, 119] width 473 height 21
paste input "WB2U2L"
type input "WB2U2L"
click at [766, 204] on button "Search" at bounding box center [799, 215] width 67 height 22
click at [337, 300] on div "WENN DER [PERSON_NAME] AUFASTEIGT WB2U2L [PERSON_NAME] Your Shares 100 % Total …" at bounding box center [542, 289] width 581 height 31
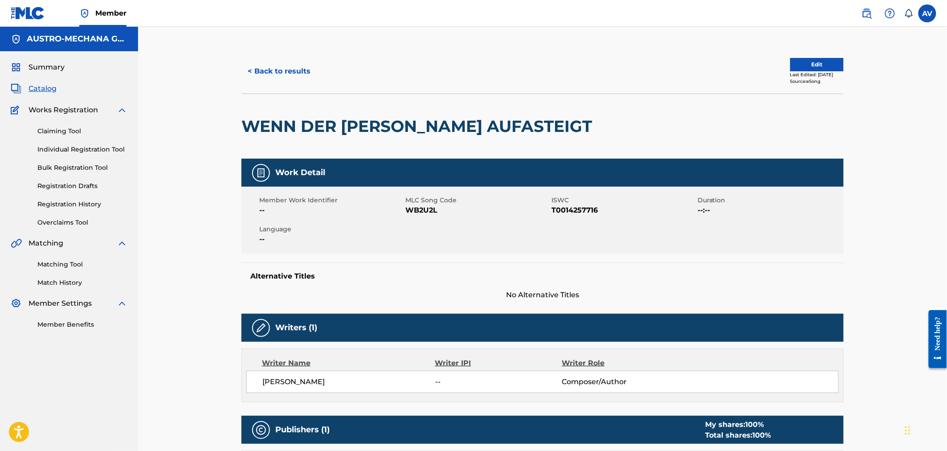
click at [301, 145] on div "WENN DER [PERSON_NAME] AUFASTEIGT" at bounding box center [418, 126] width 355 height 65
click at [285, 127] on h2 "WENN DER [PERSON_NAME] AUFASTEIGT" at bounding box center [418, 126] width 355 height 20
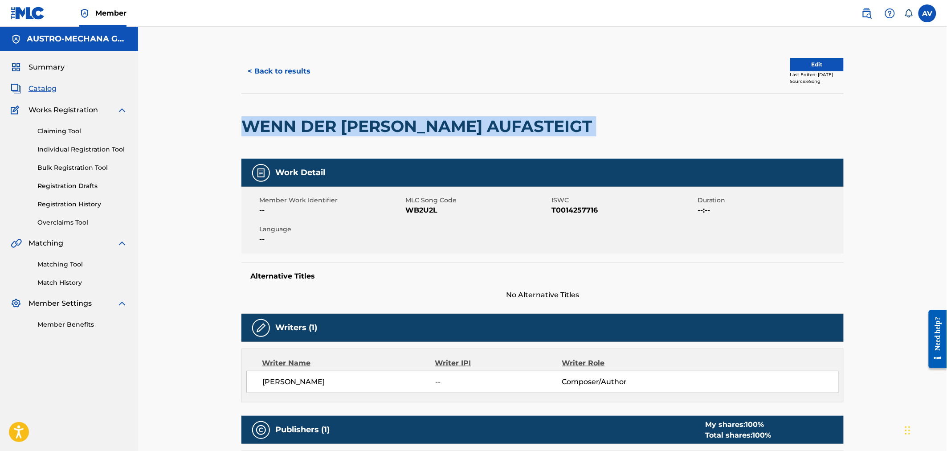
click at [284, 127] on h2 "WENN DER [PERSON_NAME] AUFASTEIGT" at bounding box center [418, 126] width 355 height 20
click at [252, 70] on button "< Back to results" at bounding box center [278, 71] width 75 height 22
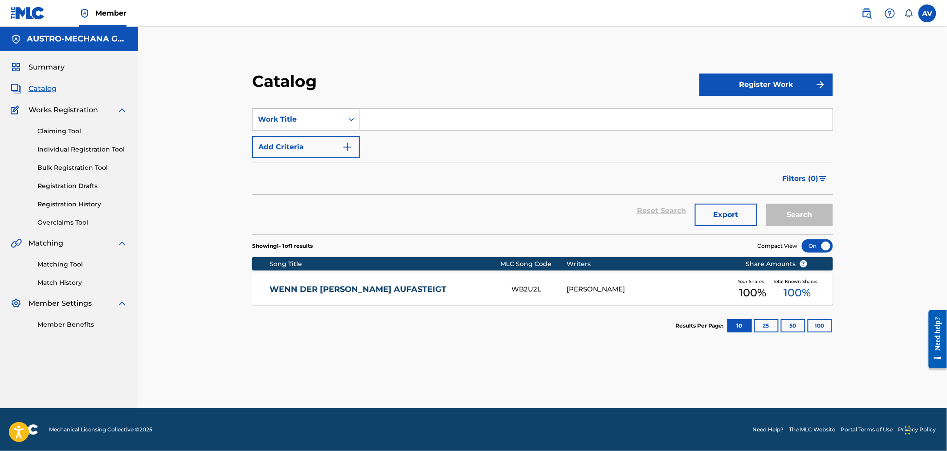
click at [392, 122] on input "Search Form" at bounding box center [596, 119] width 473 height 21
paste input "HA2H46"
type input "HA2H46"
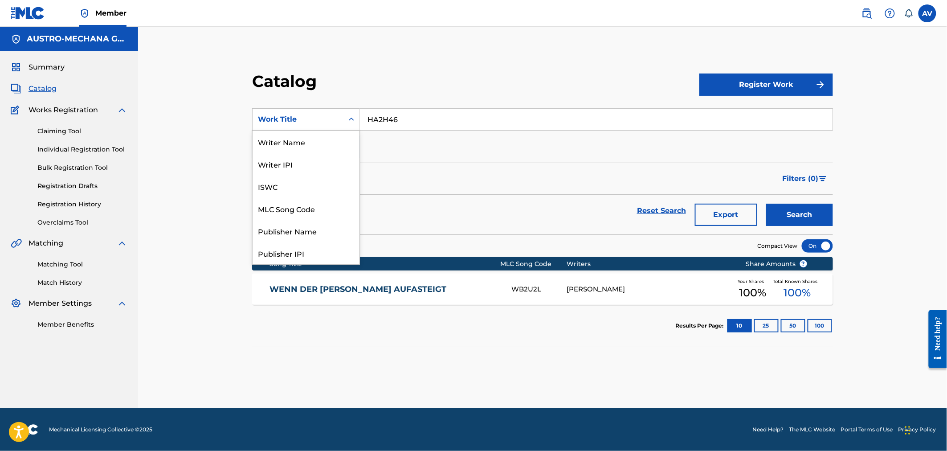
click at [302, 118] on div "Work Title" at bounding box center [298, 119] width 80 height 11
click at [302, 205] on div "MLC Song Code" at bounding box center [306, 208] width 107 height 22
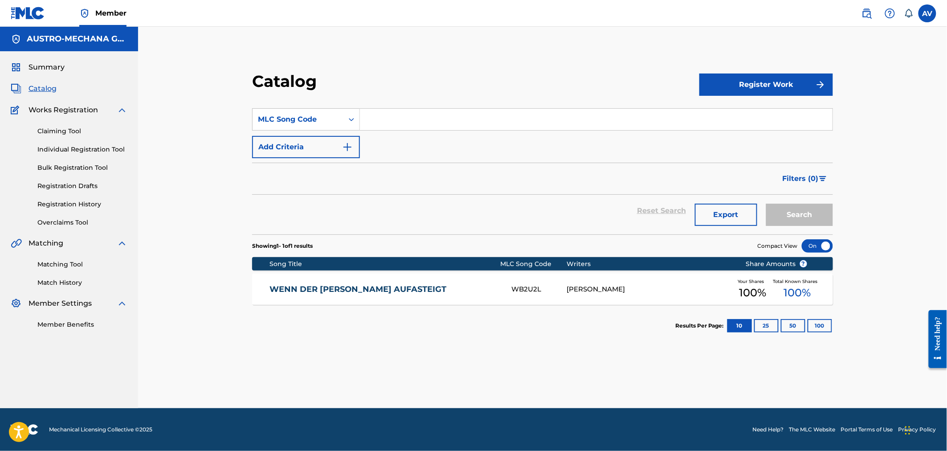
click at [488, 131] on div "SearchWithCriteria9b16ecfd-e1ef-4f76-8968-c75b36491c4c MLC Song Code Add Criter…" at bounding box center [542, 133] width 581 height 50
click at [478, 127] on input "Search Form" at bounding box center [596, 119] width 473 height 21
paste input "HA2H46"
type input "HA2H46"
click at [766, 204] on button "Search" at bounding box center [799, 215] width 67 height 22
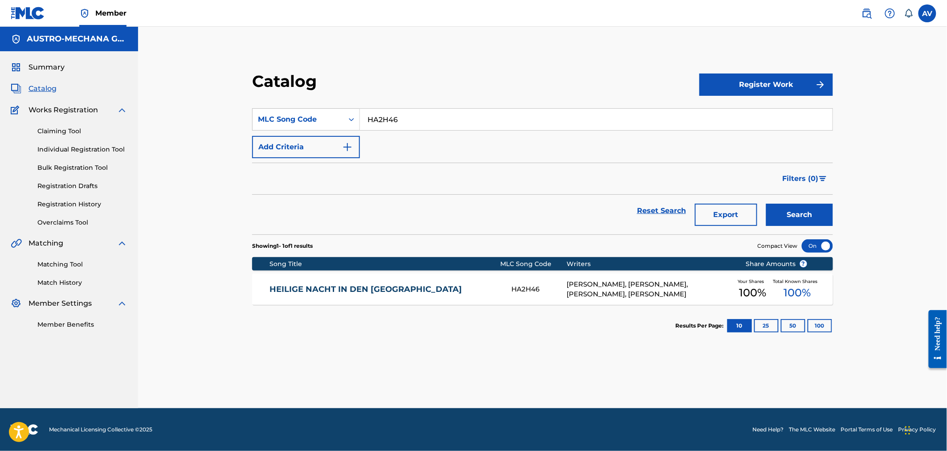
click at [345, 285] on link "HEILIGE NACHT IN DEN [GEOGRAPHIC_DATA]" at bounding box center [385, 289] width 230 height 10
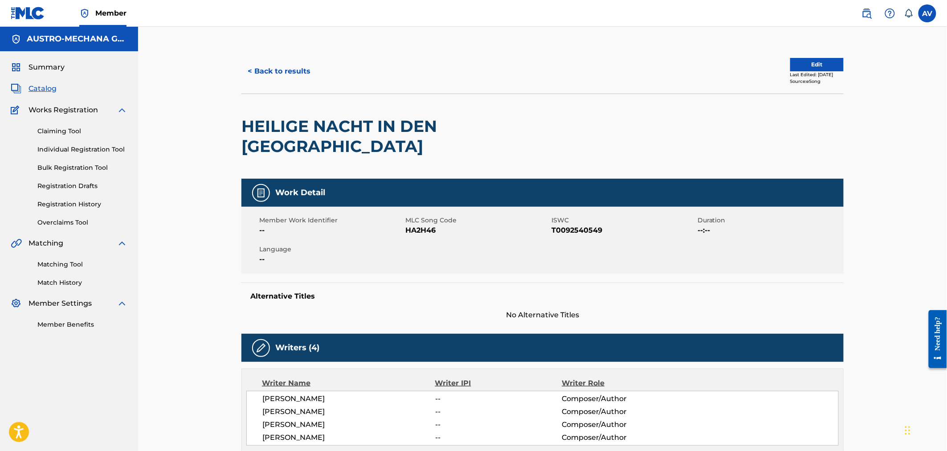
click at [298, 123] on h2 "HEILIGE NACHT IN DEN [GEOGRAPHIC_DATA]" at bounding box center [421, 136] width 361 height 40
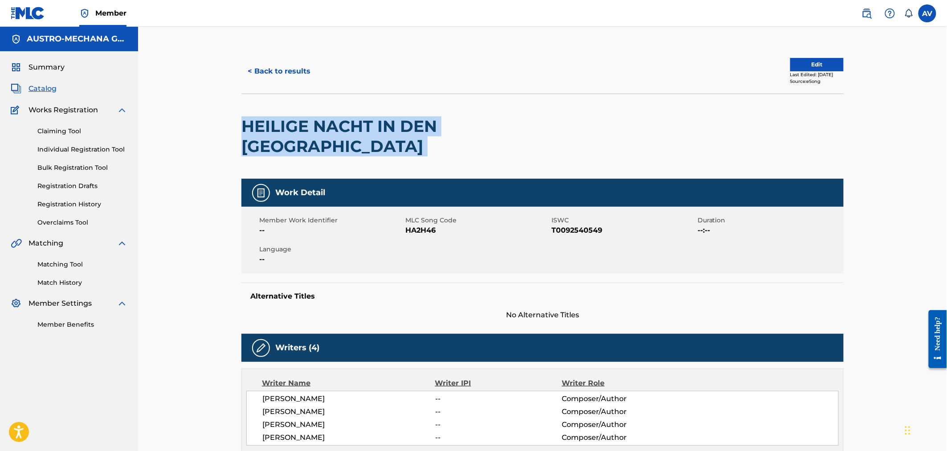
click at [298, 123] on h2 "HEILIGE NACHT IN DEN [GEOGRAPHIC_DATA]" at bounding box center [421, 136] width 361 height 40
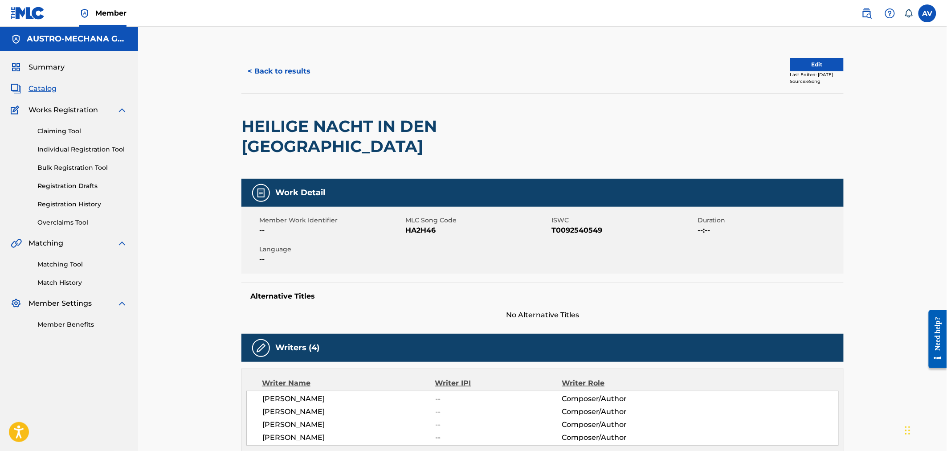
click at [319, 391] on div "[PERSON_NAME] -- Composer/Author [PERSON_NAME] -- Composer/Author [PERSON_NAME]…" at bounding box center [542, 418] width 592 height 55
click at [312, 393] on span "[PERSON_NAME]" at bounding box center [348, 398] width 173 height 11
